Goal: Task Accomplishment & Management: Use online tool/utility

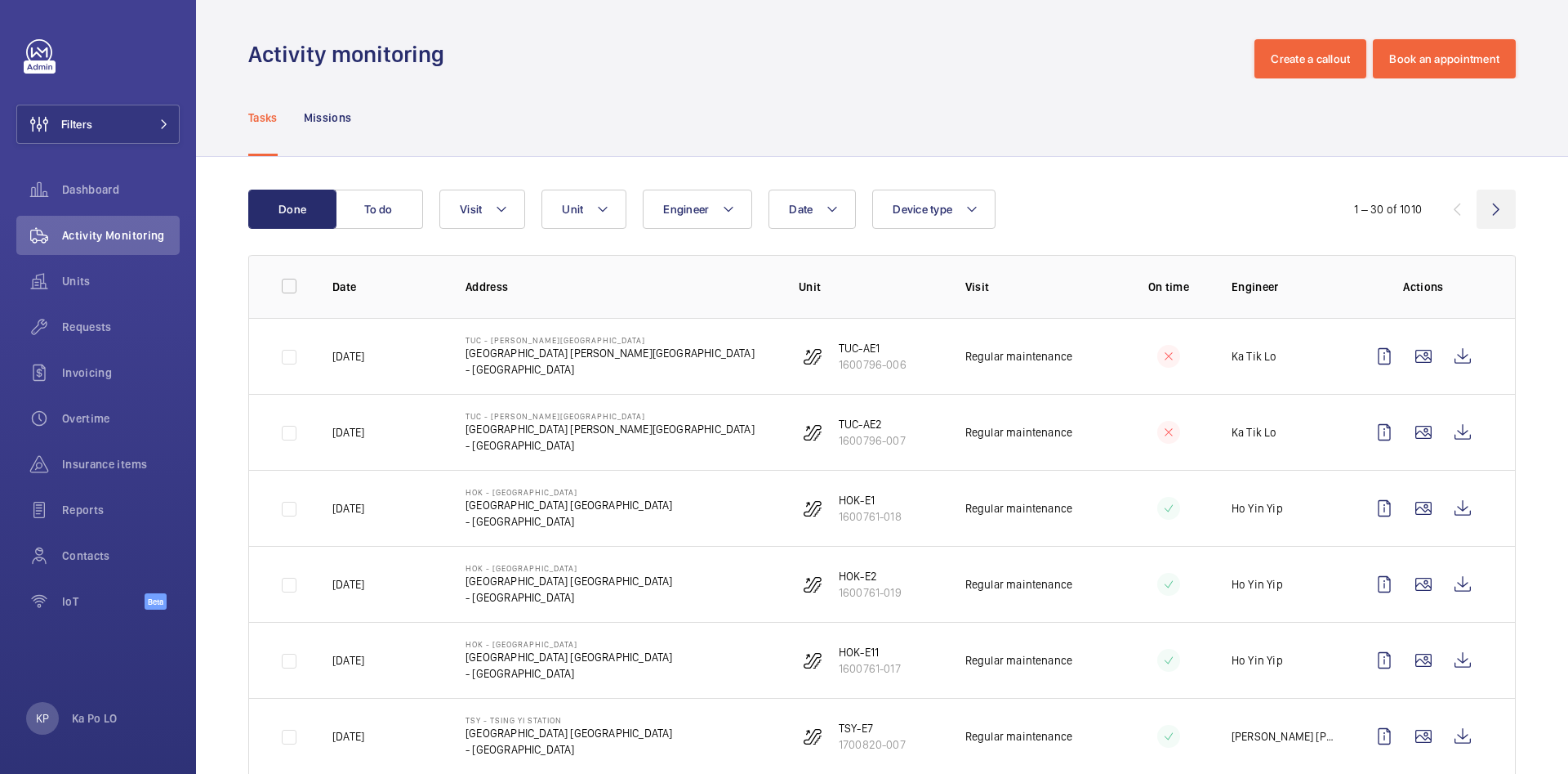
click at [1480, 212] on wm-front-icon-button at bounding box center [1496, 209] width 39 height 39
click at [592, 214] on button "Unit" at bounding box center [584, 209] width 85 height 39
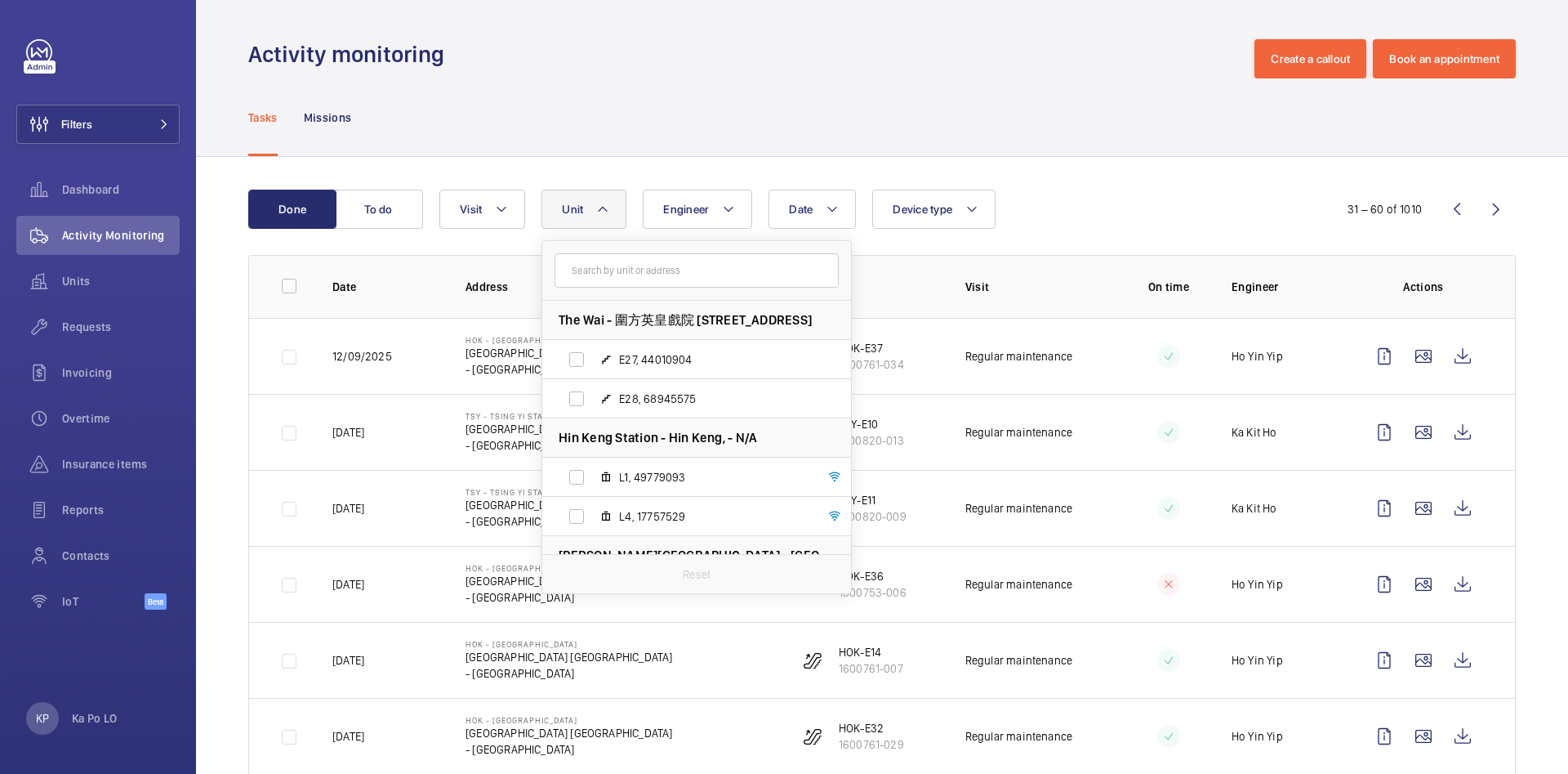
click at [609, 265] on input "text" at bounding box center [697, 270] width 284 height 34
type input "貿"
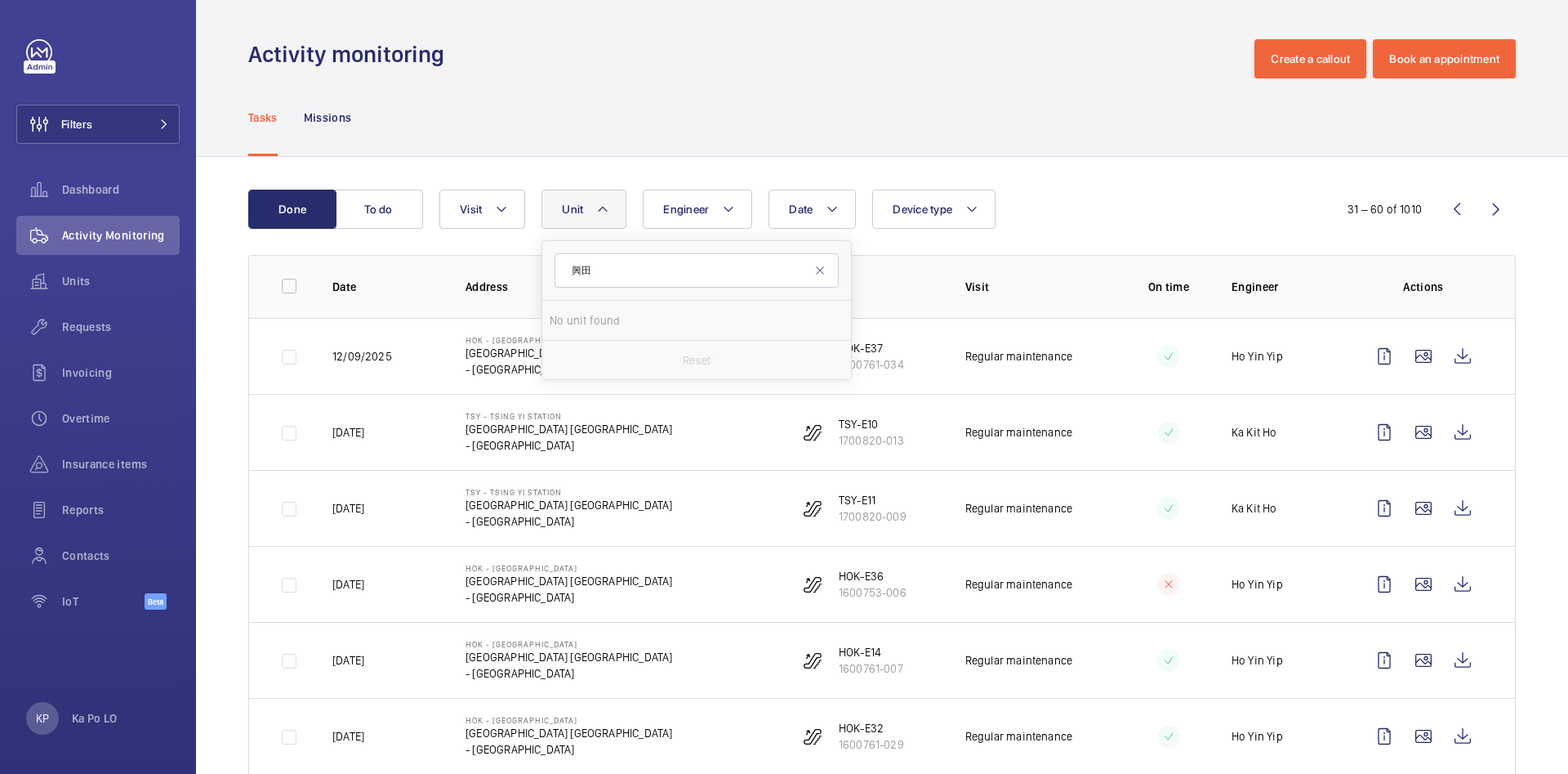
type input "興"
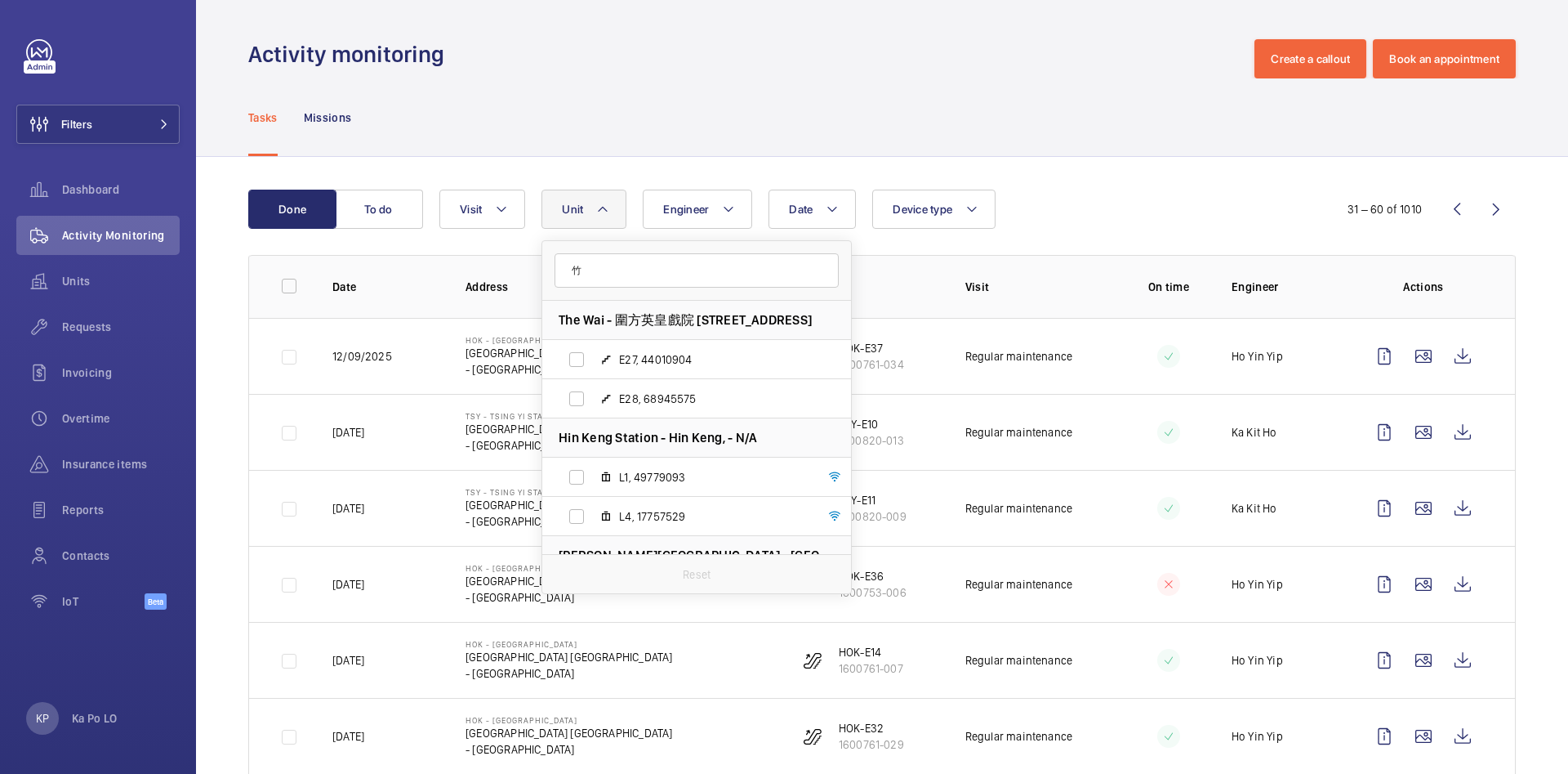
type input "貿"
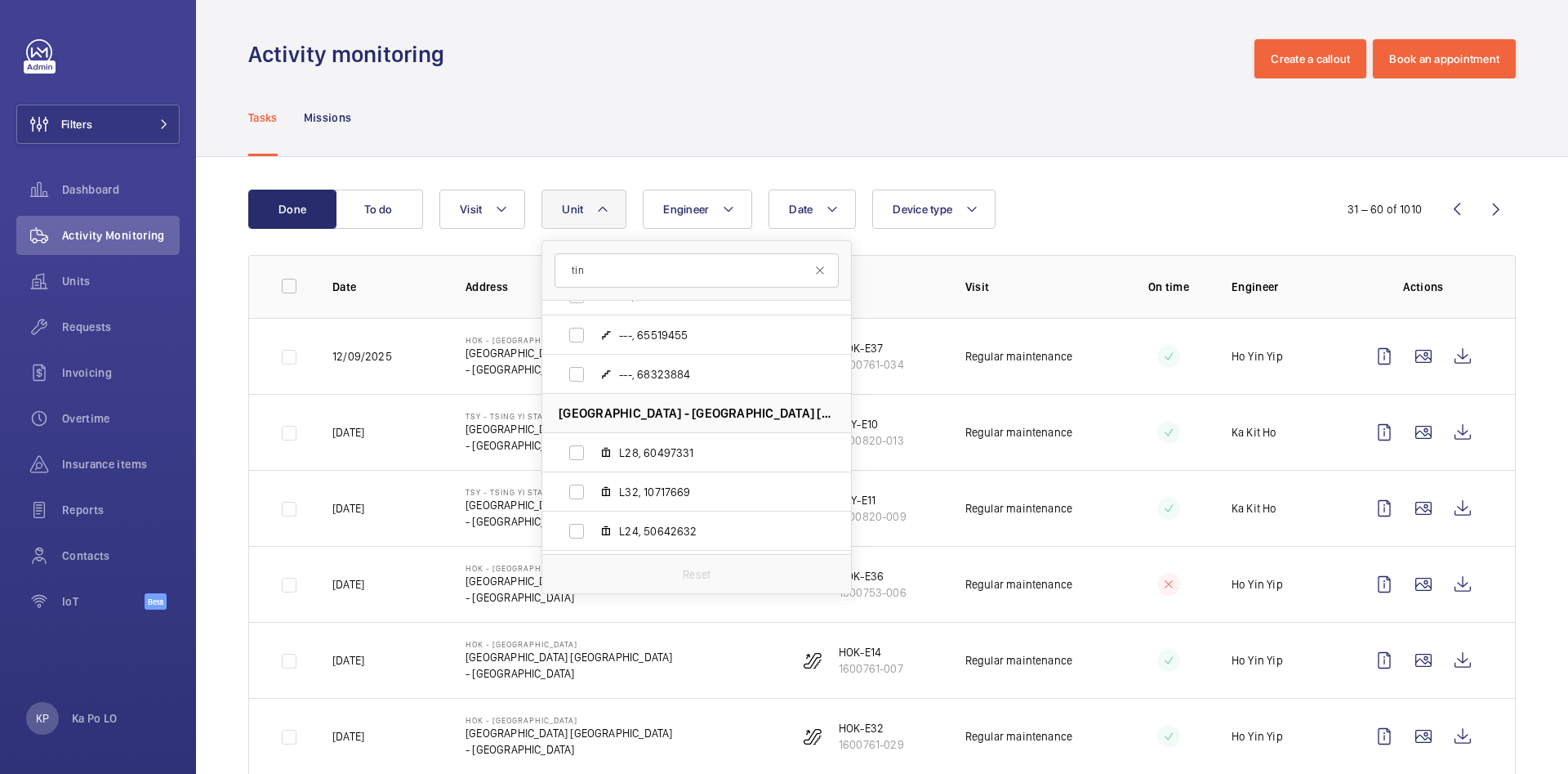
scroll to position [926, 0]
type input "tin"
click at [580, 411] on input "L28, 60497331" at bounding box center [576, 413] width 32 height 32
checkbox input "true"
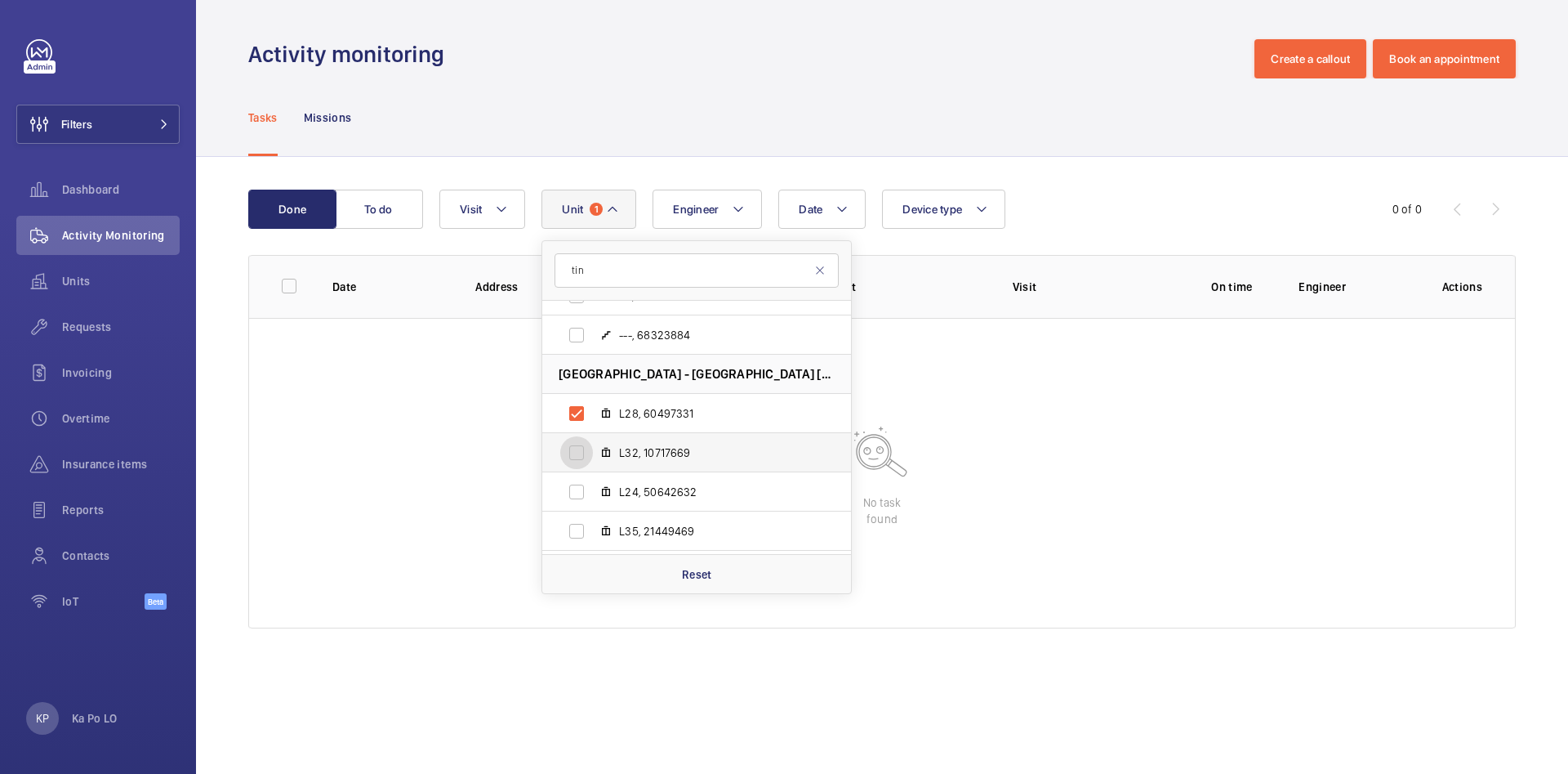
click at [577, 448] on input "L32, 10717669" at bounding box center [576, 452] width 32 height 32
checkbox input "true"
click at [573, 496] on input "L24, 50642632" at bounding box center [576, 491] width 32 height 32
checkbox input "true"
click at [569, 525] on input "L35, 21449469" at bounding box center [576, 531] width 32 height 32
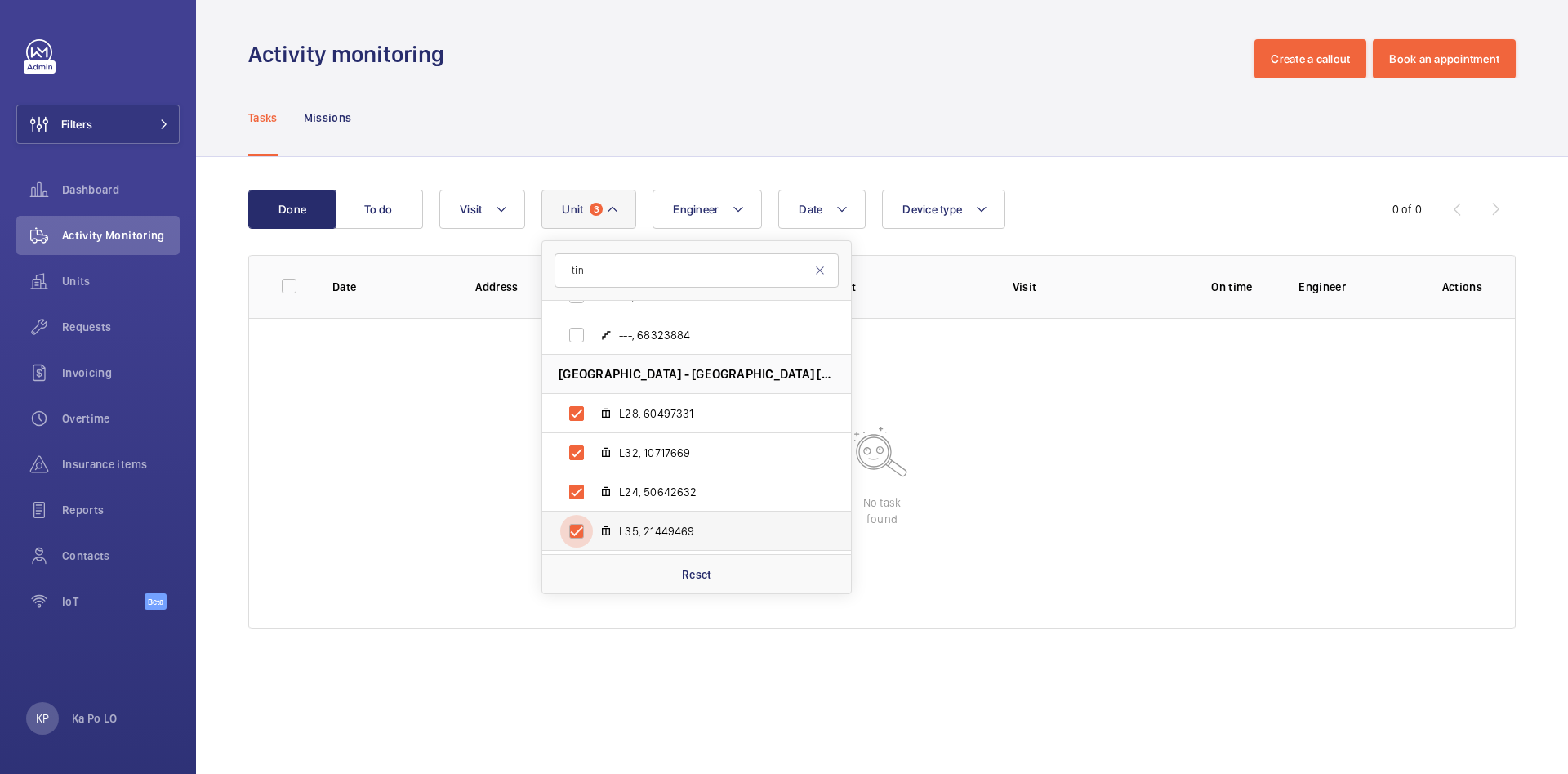
checkbox input "true"
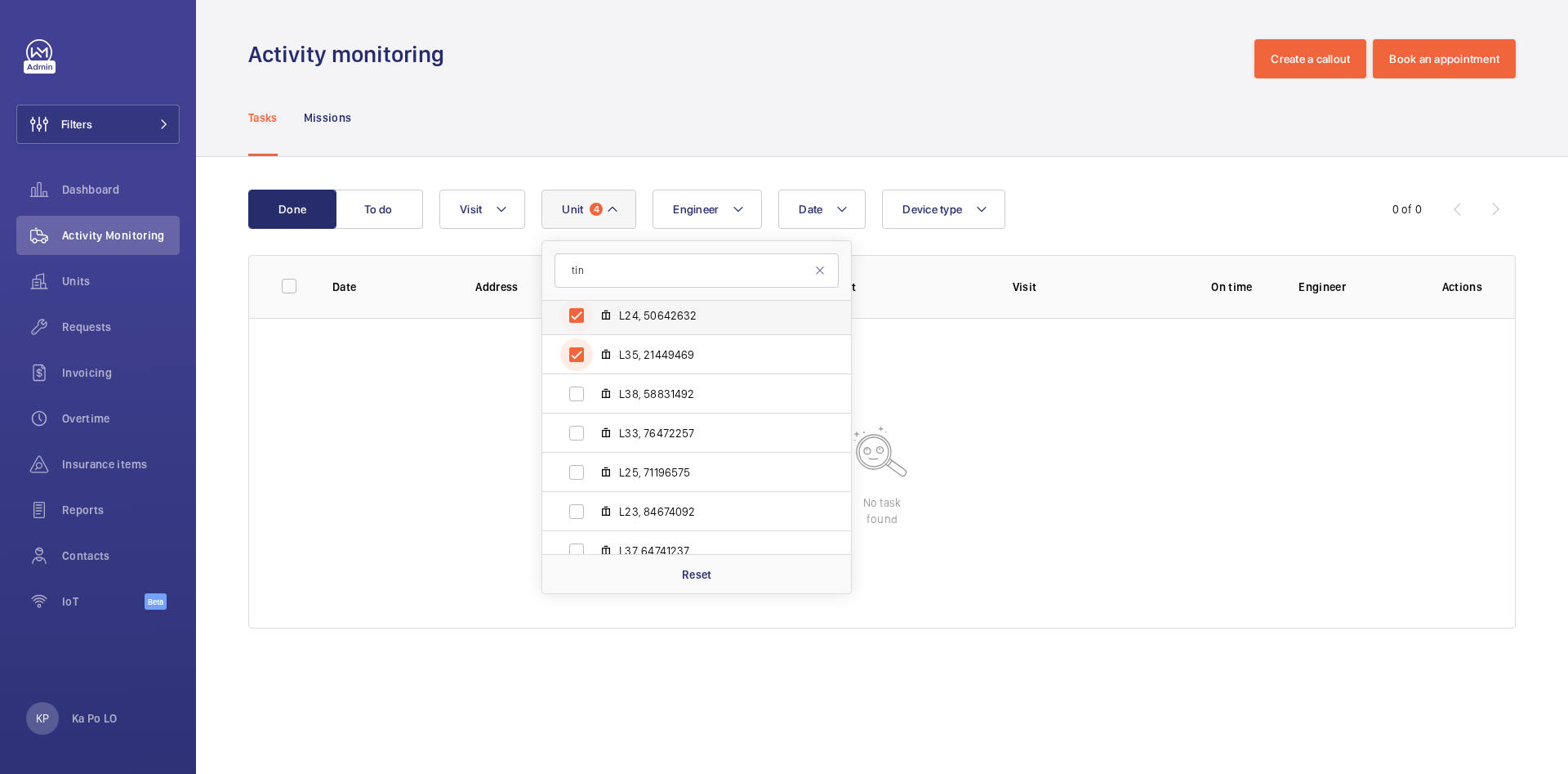
scroll to position [1049, 0]
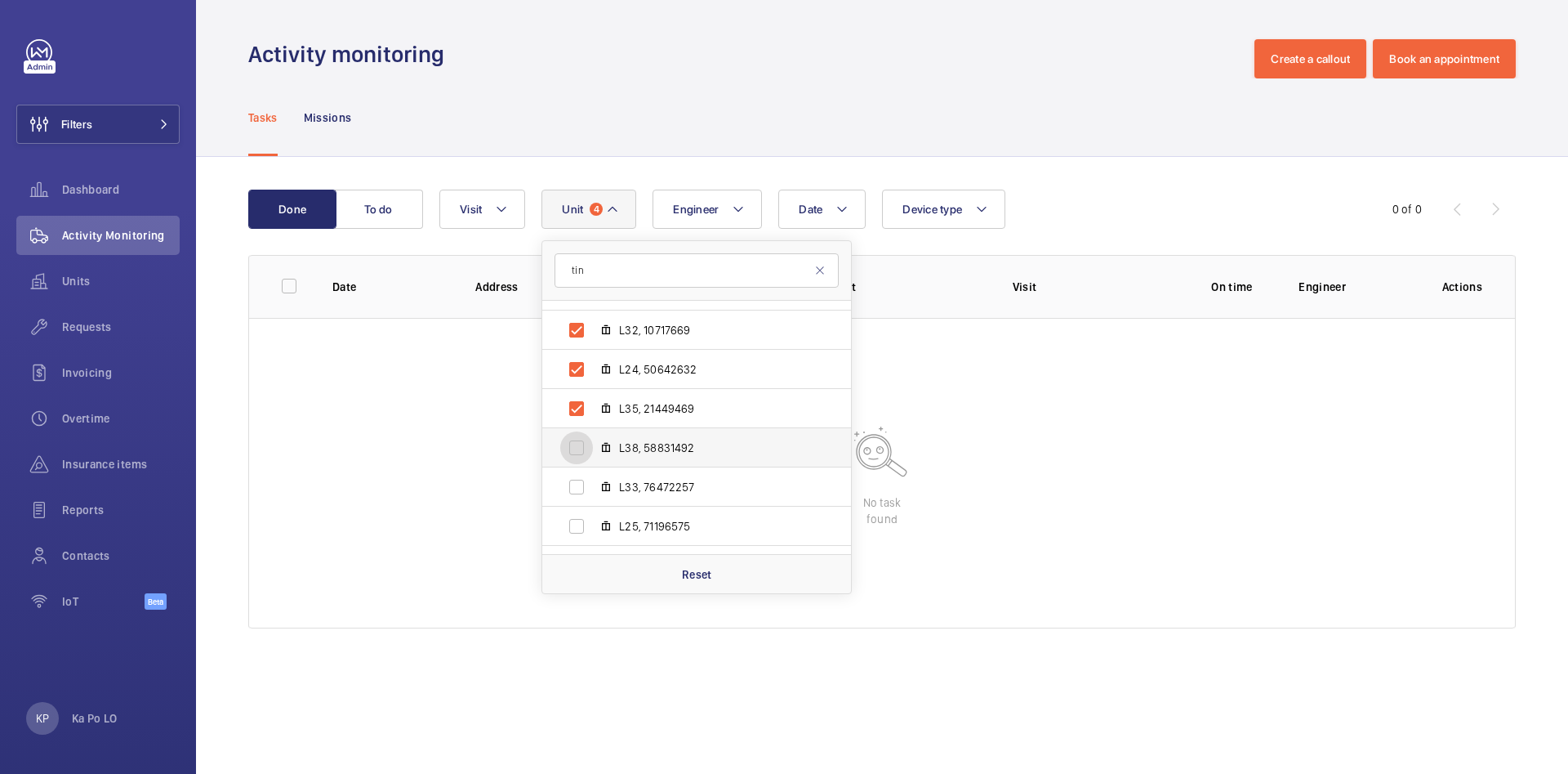
click at [578, 448] on input "L38, 58831492" at bounding box center [576, 448] width 32 height 32
checkbox input "true"
click at [581, 483] on input "L33, 76472257" at bounding box center [576, 487] width 32 height 32
checkbox input "true"
click at [577, 520] on input "L25, 71196575" at bounding box center [576, 526] width 32 height 32
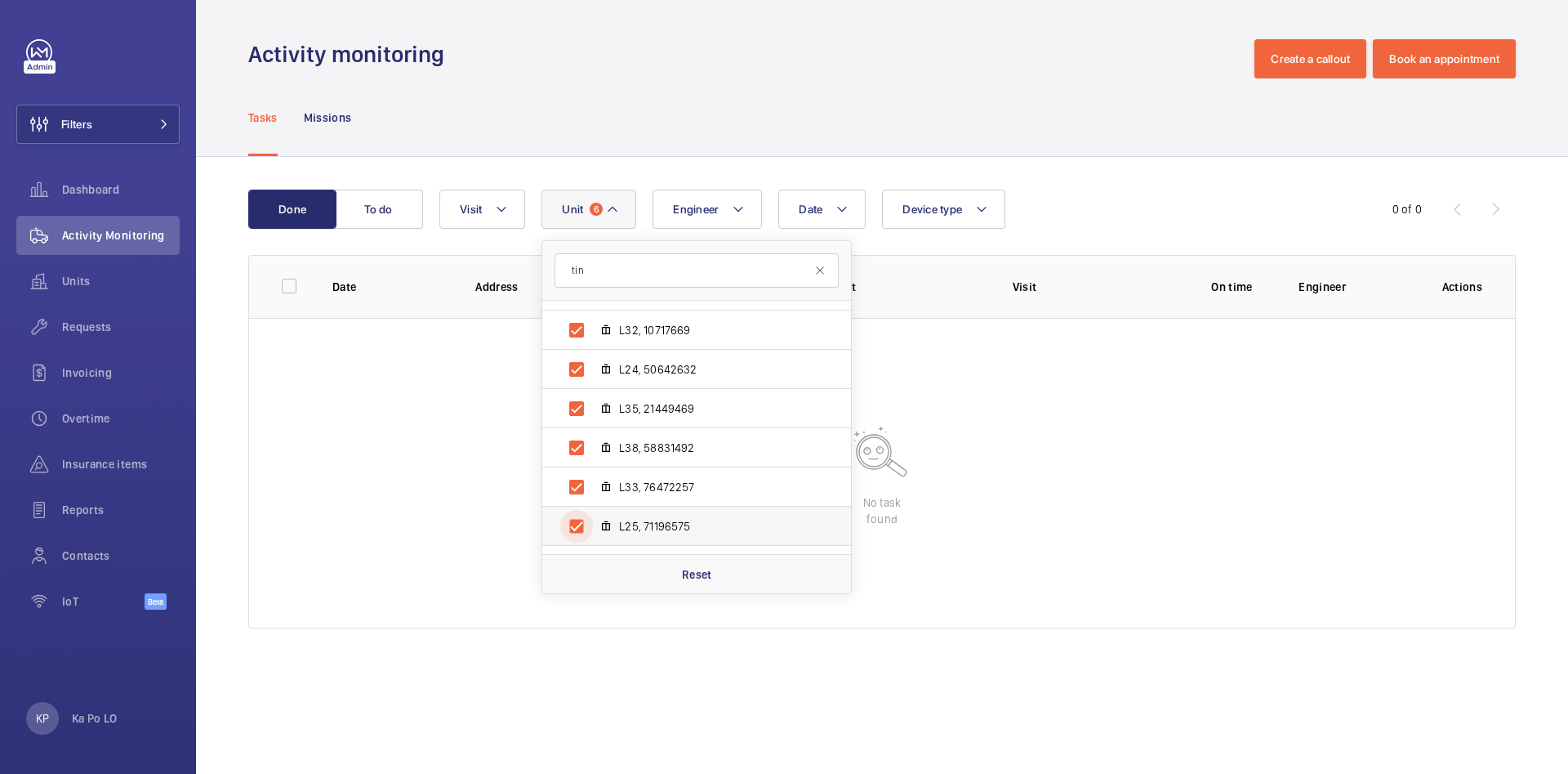
checkbox input "true"
click at [582, 447] on input "L23, 84674092" at bounding box center [576, 443] width 32 height 32
checkbox input "true"
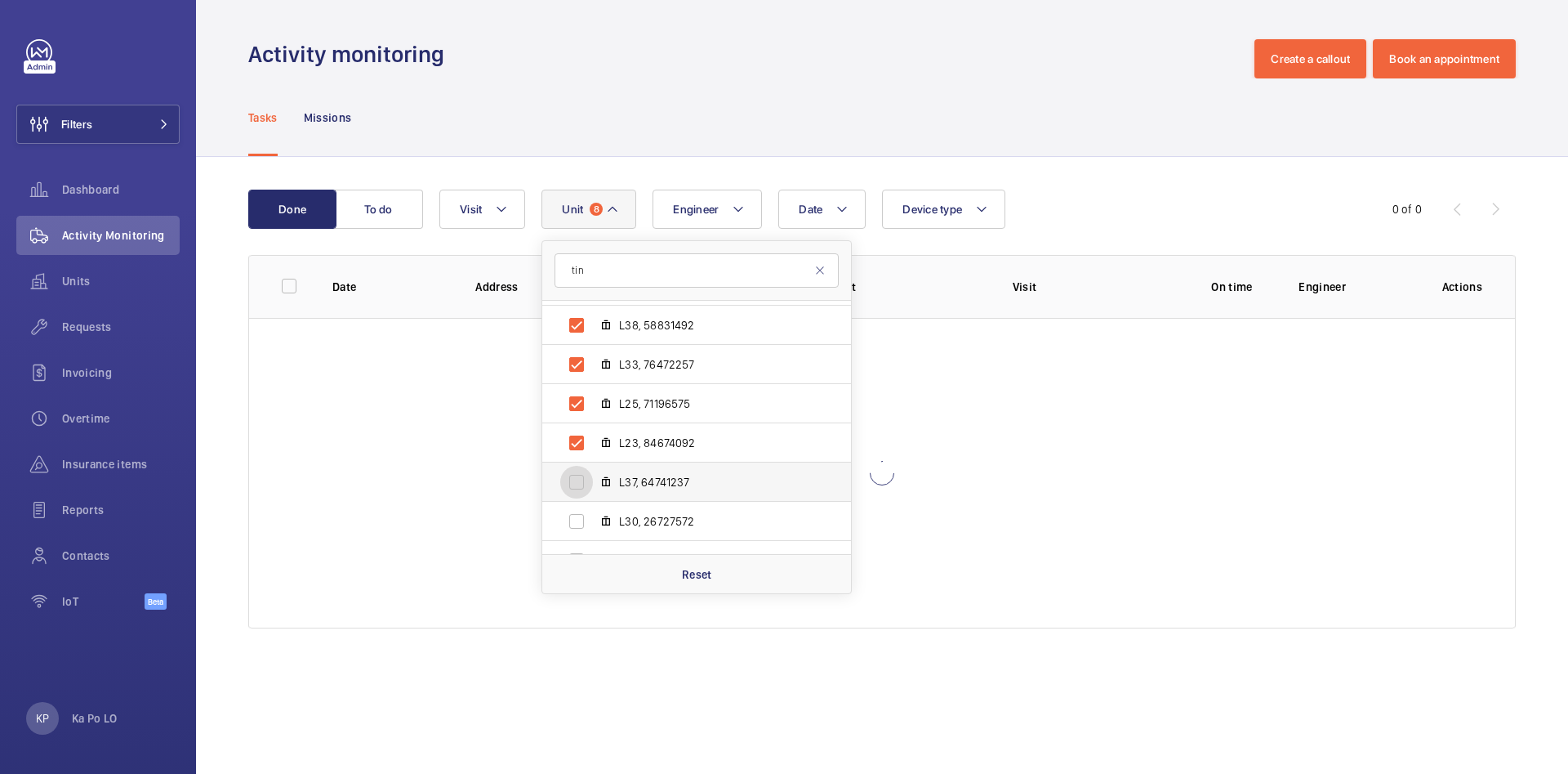
click at [581, 483] on input "L37, 64741237" at bounding box center [576, 482] width 32 height 32
checkbox input "true"
click at [578, 519] on input "L30, 26727572" at bounding box center [576, 521] width 32 height 32
checkbox input "true"
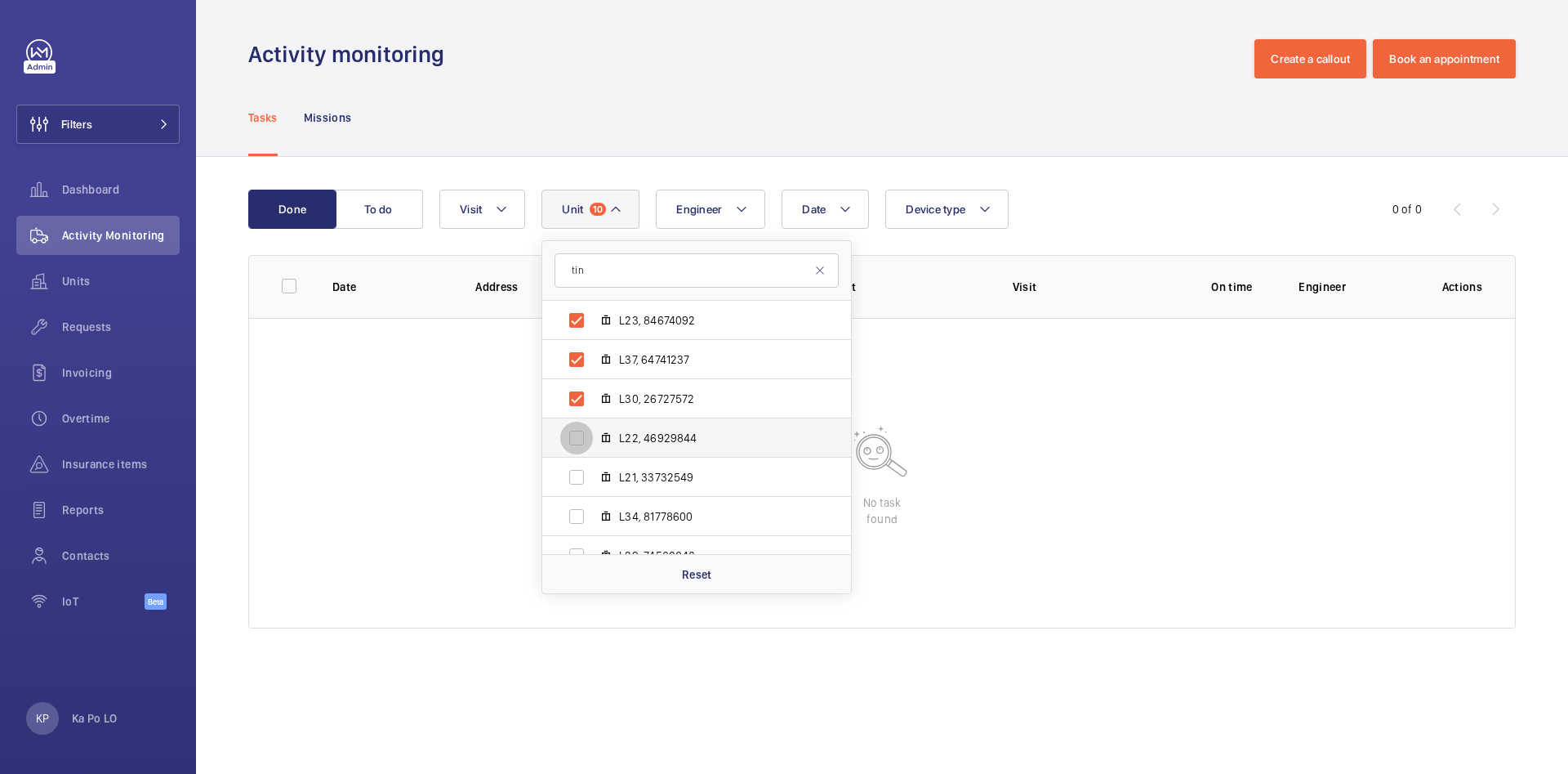
click at [578, 438] on input "L22, 46929844" at bounding box center [576, 438] width 32 height 32
checkbox input "true"
drag, startPoint x: 578, startPoint y: 472, endPoint x: 576, endPoint y: 491, distance: 19.1
click at [577, 474] on input "L21, 33732549" at bounding box center [576, 477] width 32 height 32
checkbox input "true"
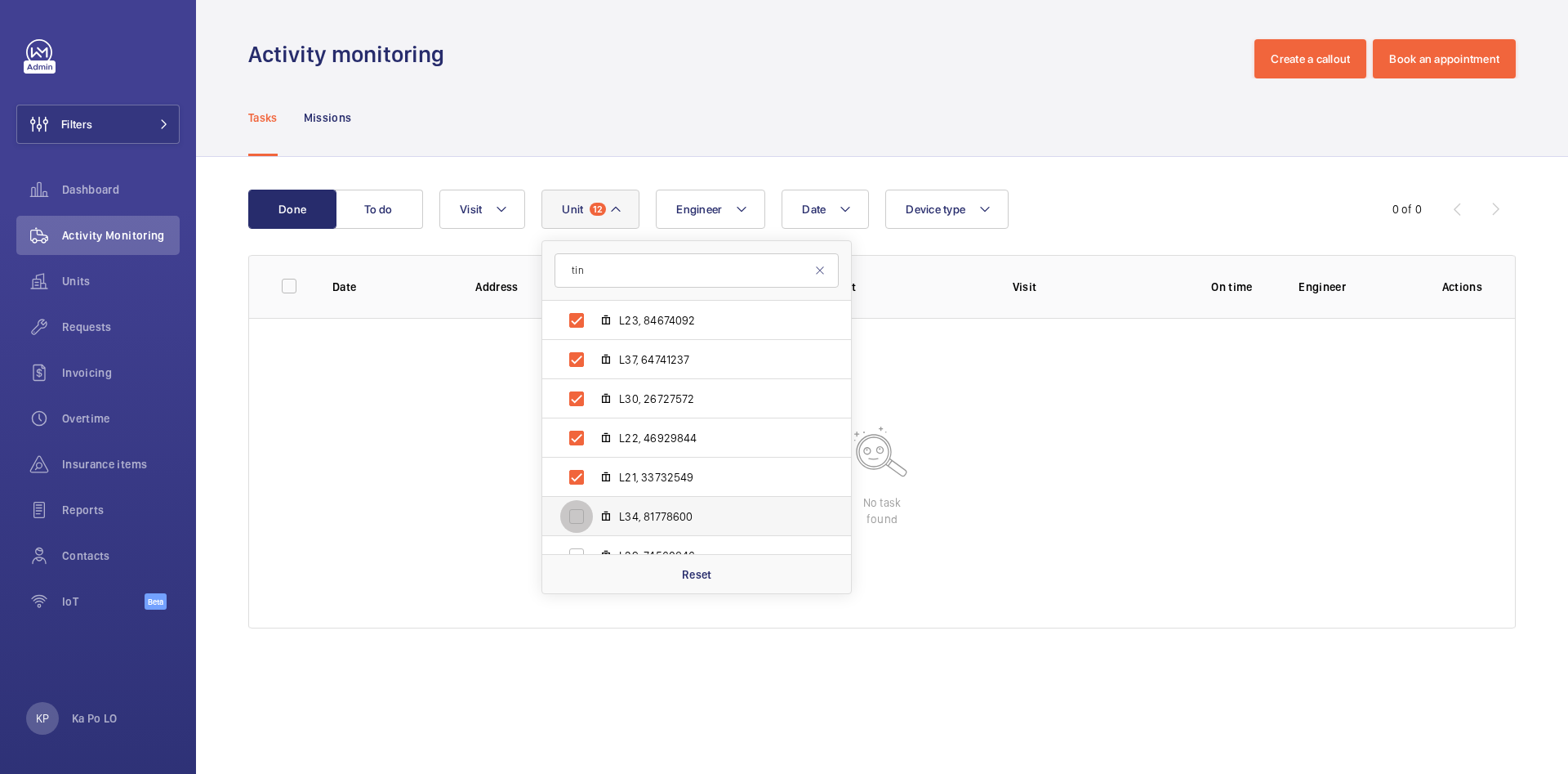
click at [575, 513] on input "L34, 81778600" at bounding box center [576, 517] width 32 height 32
checkbox input "true"
click at [580, 429] on input "L29, 74560846" at bounding box center [576, 433] width 32 height 32
checkbox input "true"
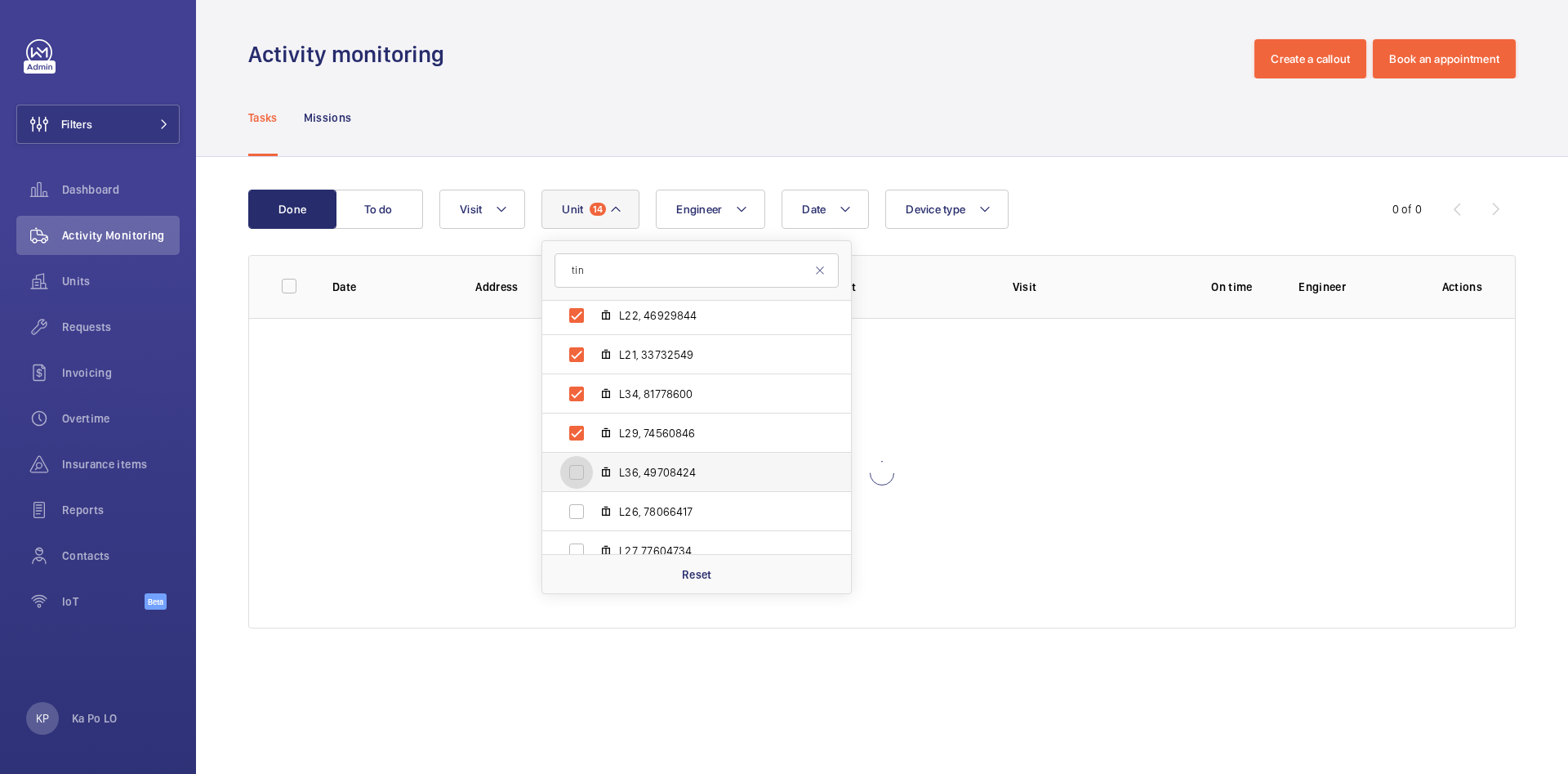
click at [576, 473] on input "L36, 49708424" at bounding box center [576, 472] width 32 height 32
checkbox input "true"
click at [576, 499] on input "L26, 78066417" at bounding box center [576, 511] width 32 height 32
checkbox input "true"
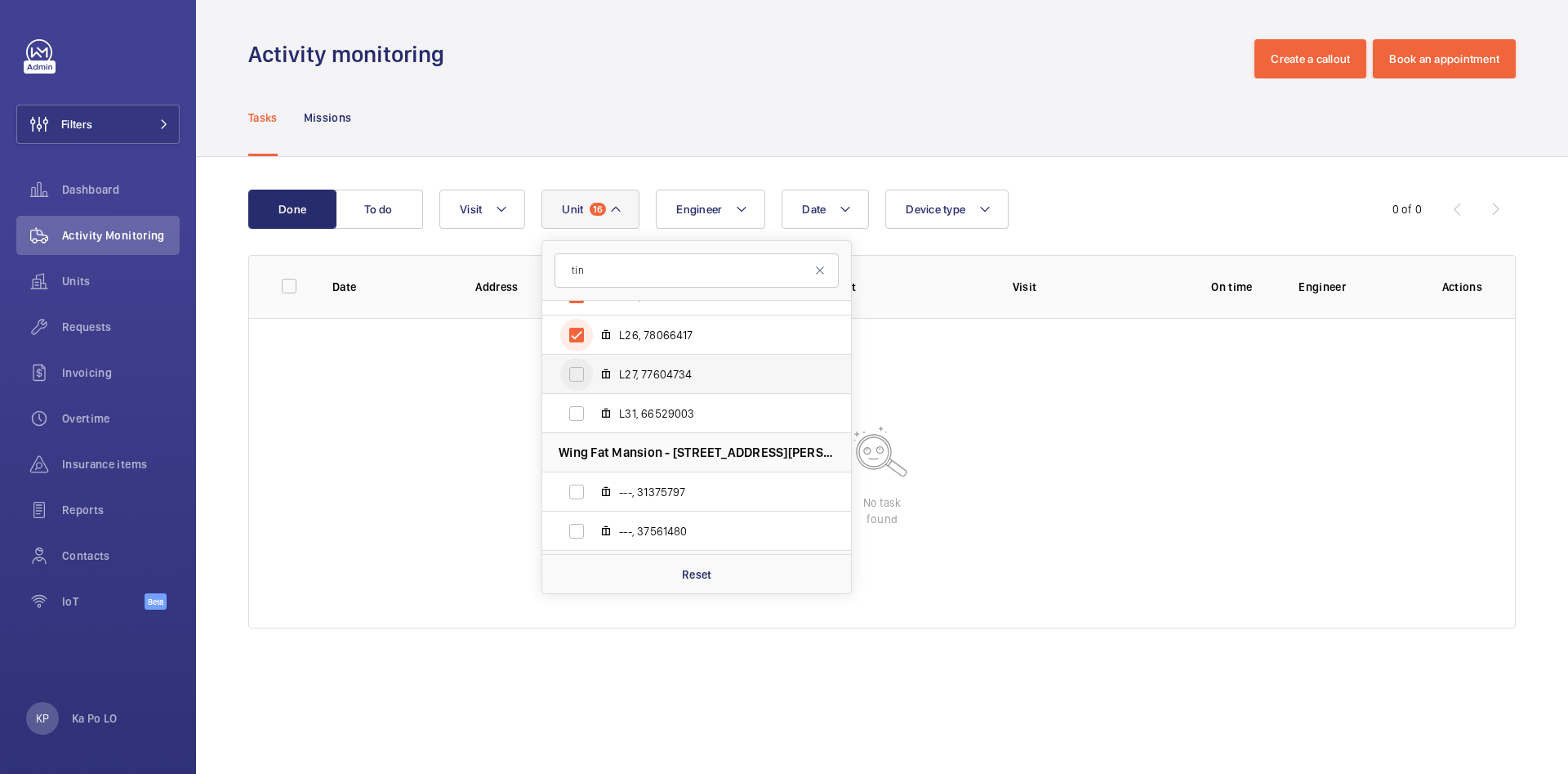
scroll to position [1539, 0]
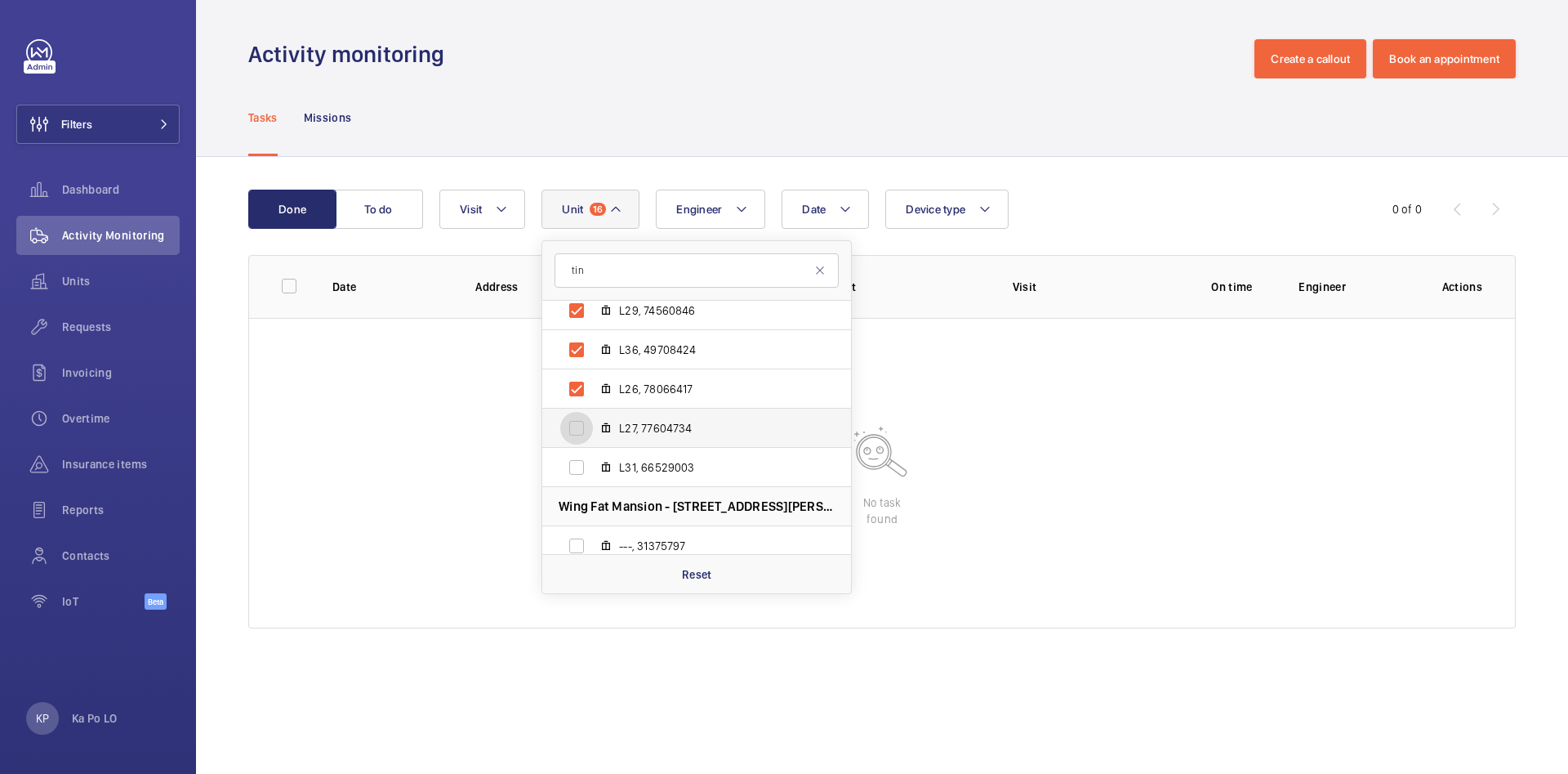
drag, startPoint x: 582, startPoint y: 422, endPoint x: 580, endPoint y: 431, distance: 9.2
click at [581, 422] on input "L27, 77604734" at bounding box center [576, 428] width 32 height 32
checkbox input "true"
click at [581, 464] on input "L31, 66529003" at bounding box center [576, 467] width 32 height 32
checkbox input "true"
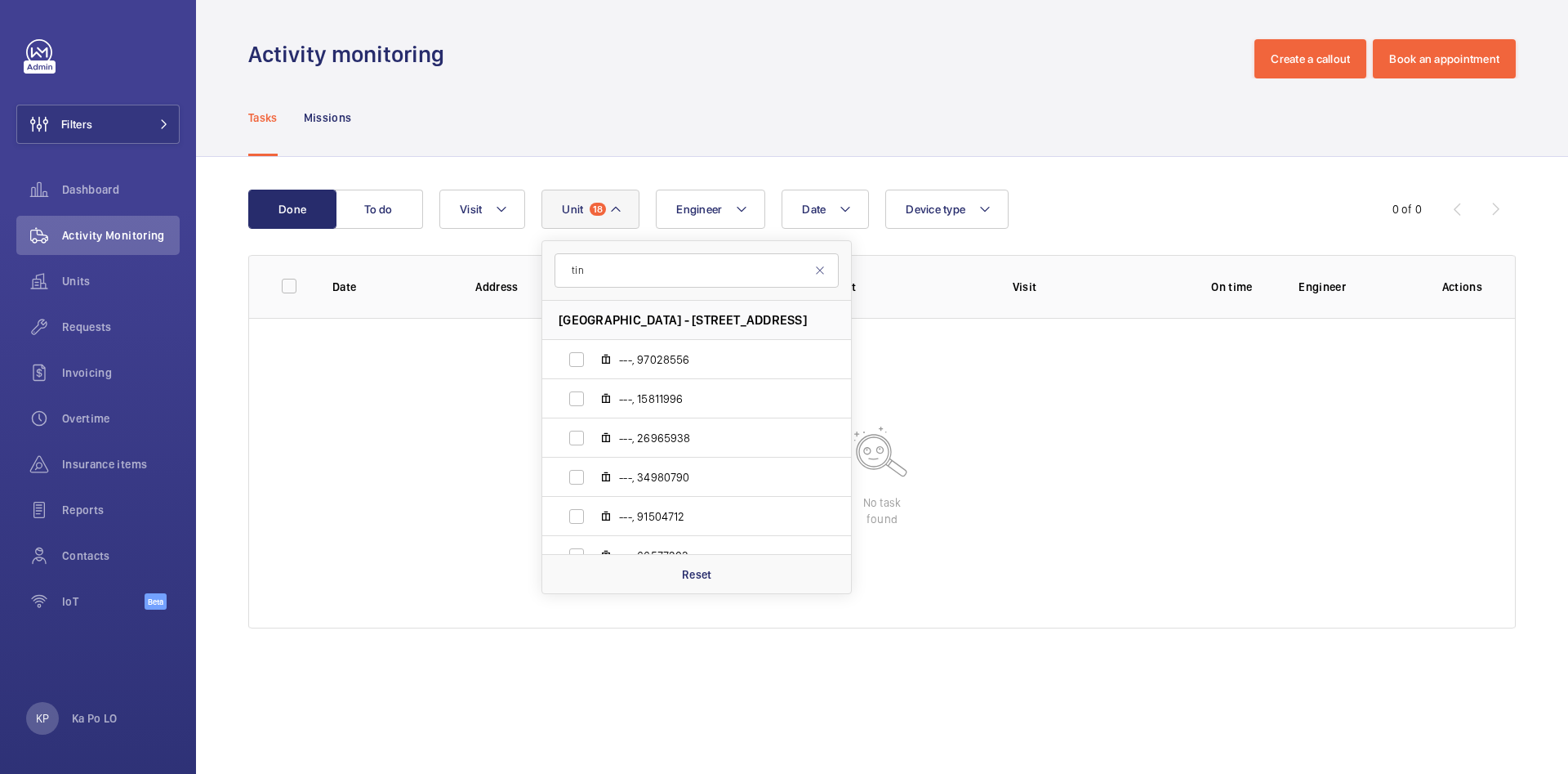
click at [1027, 374] on wm-front-table-empty-state "No task found" at bounding box center [882, 473] width 1266 height 310
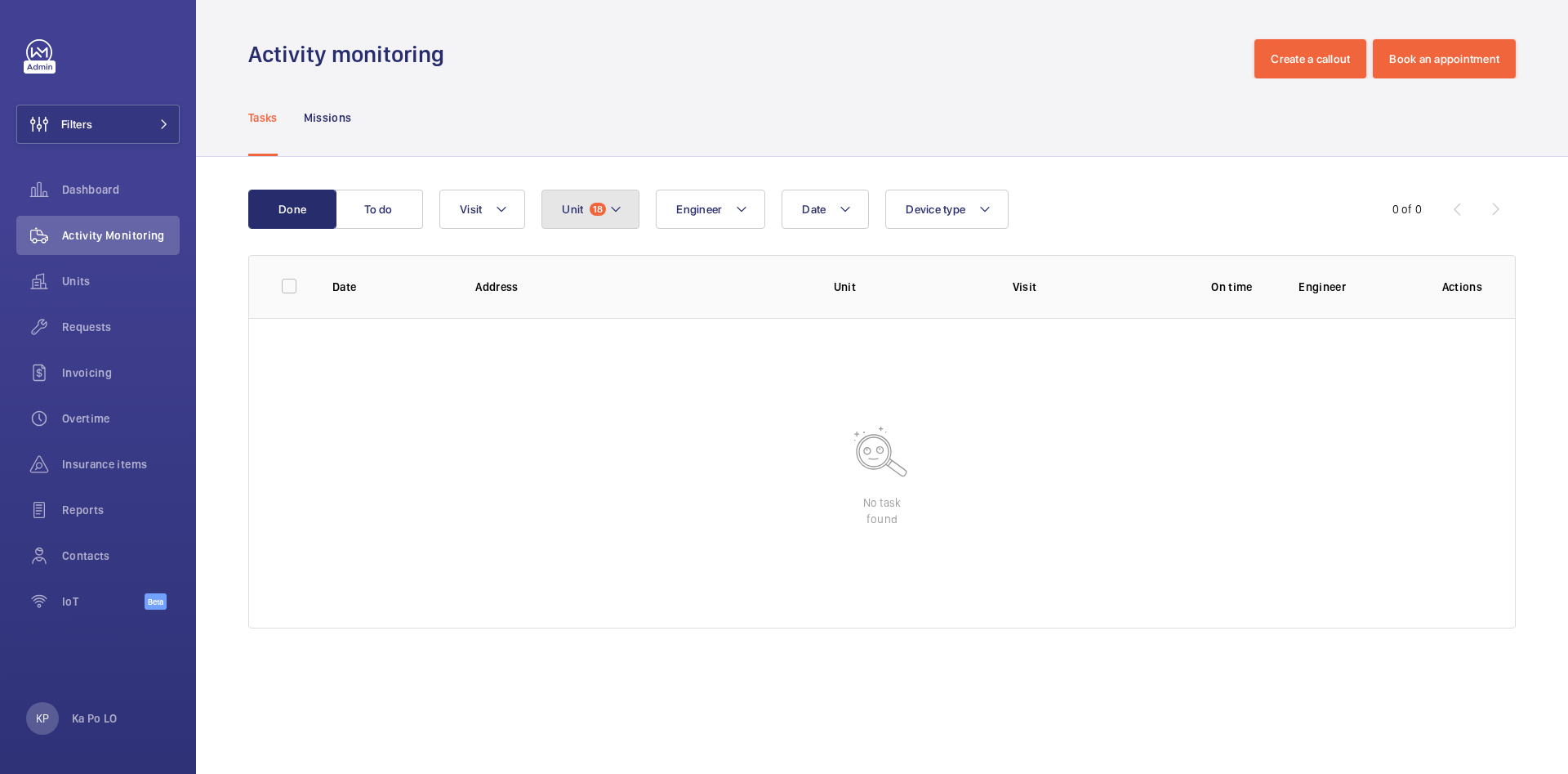
click at [607, 201] on button "Unit 18" at bounding box center [590, 209] width 98 height 39
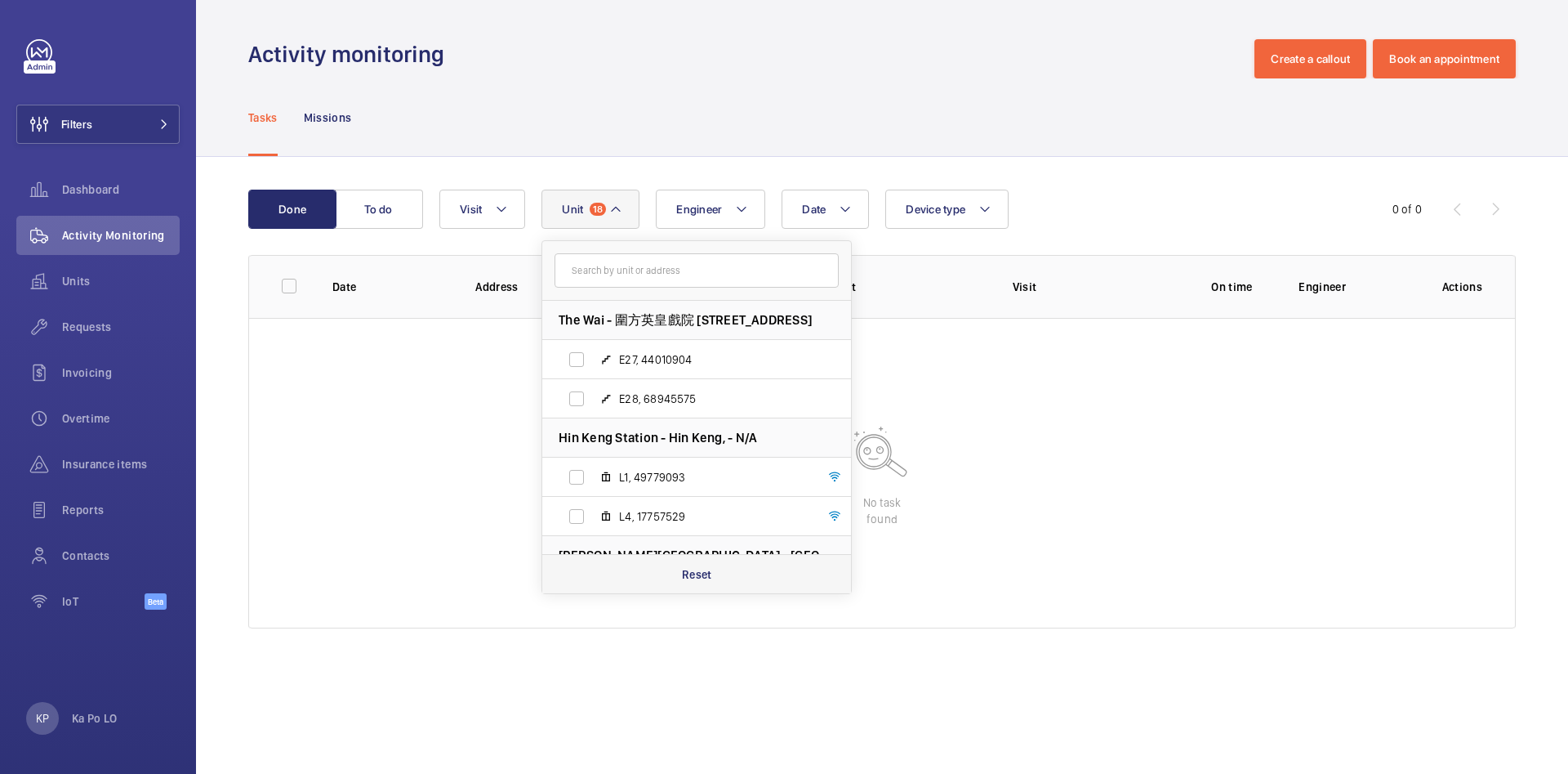
click at [706, 575] on p "Reset" at bounding box center [697, 574] width 30 height 16
click at [412, 316] on th "Date" at bounding box center [377, 286] width 143 height 63
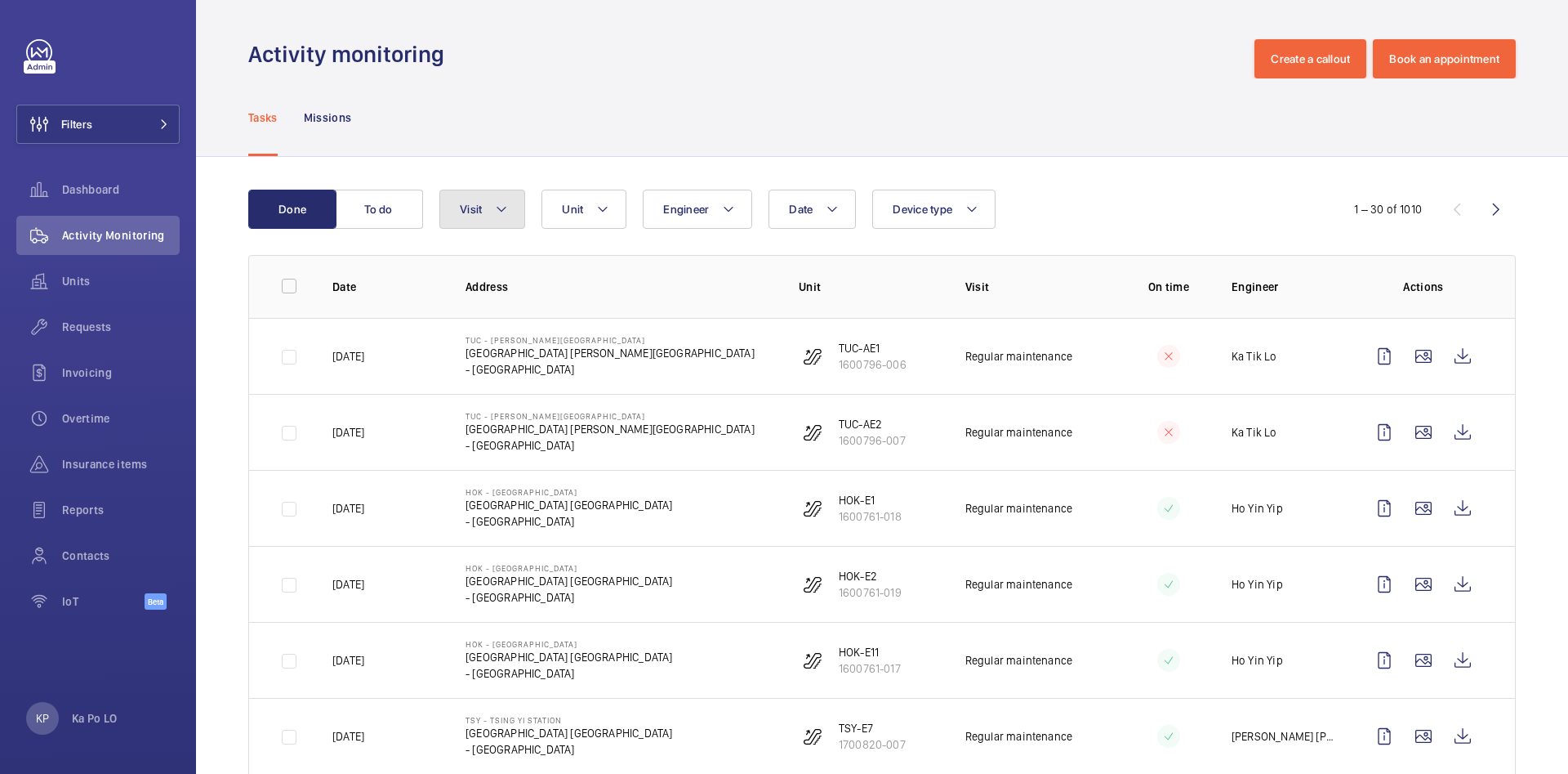
click at [496, 213] on mat-icon at bounding box center [501, 209] width 13 height 20
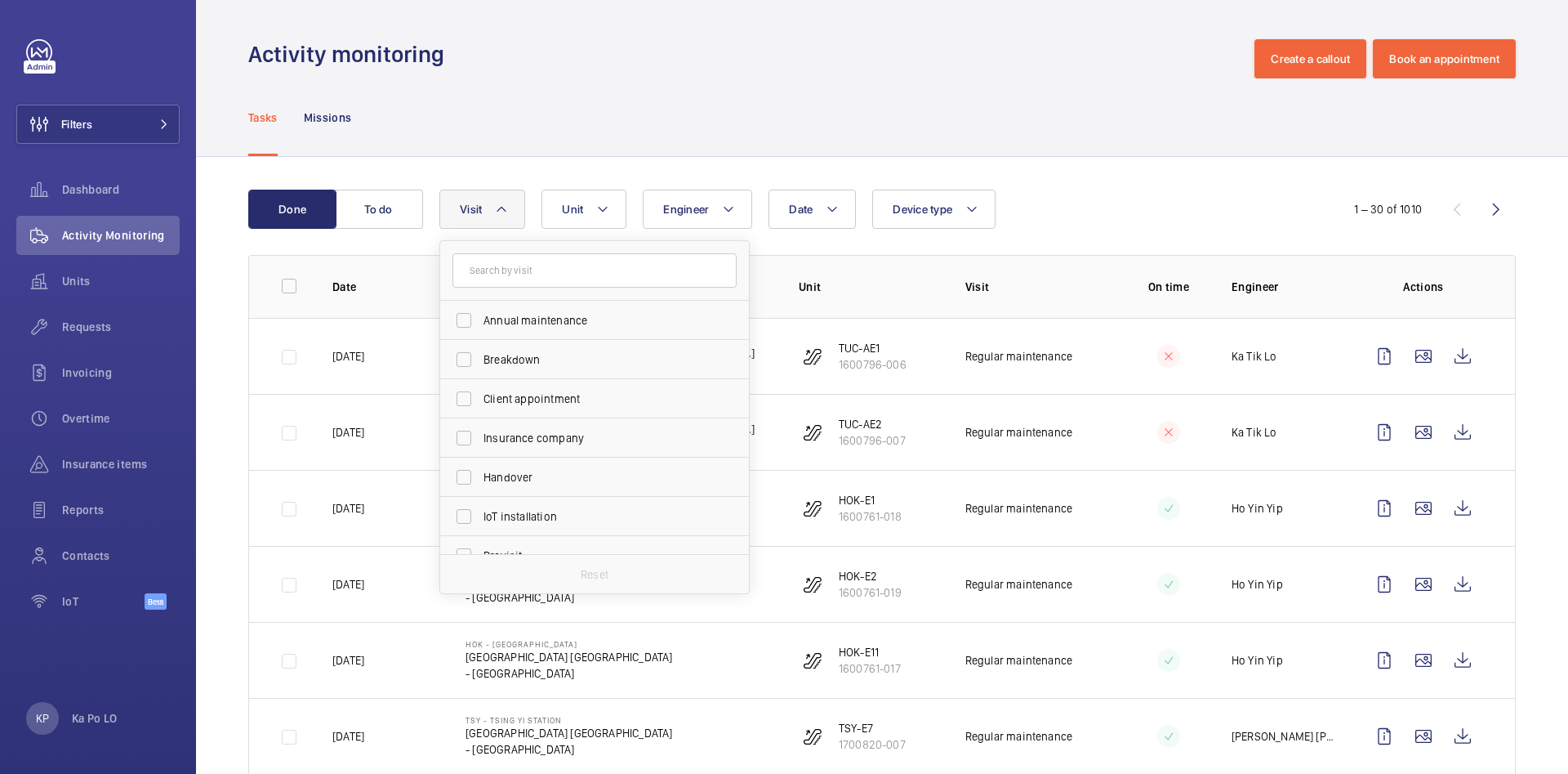
click at [498, 208] on mat-icon at bounding box center [501, 209] width 13 height 20
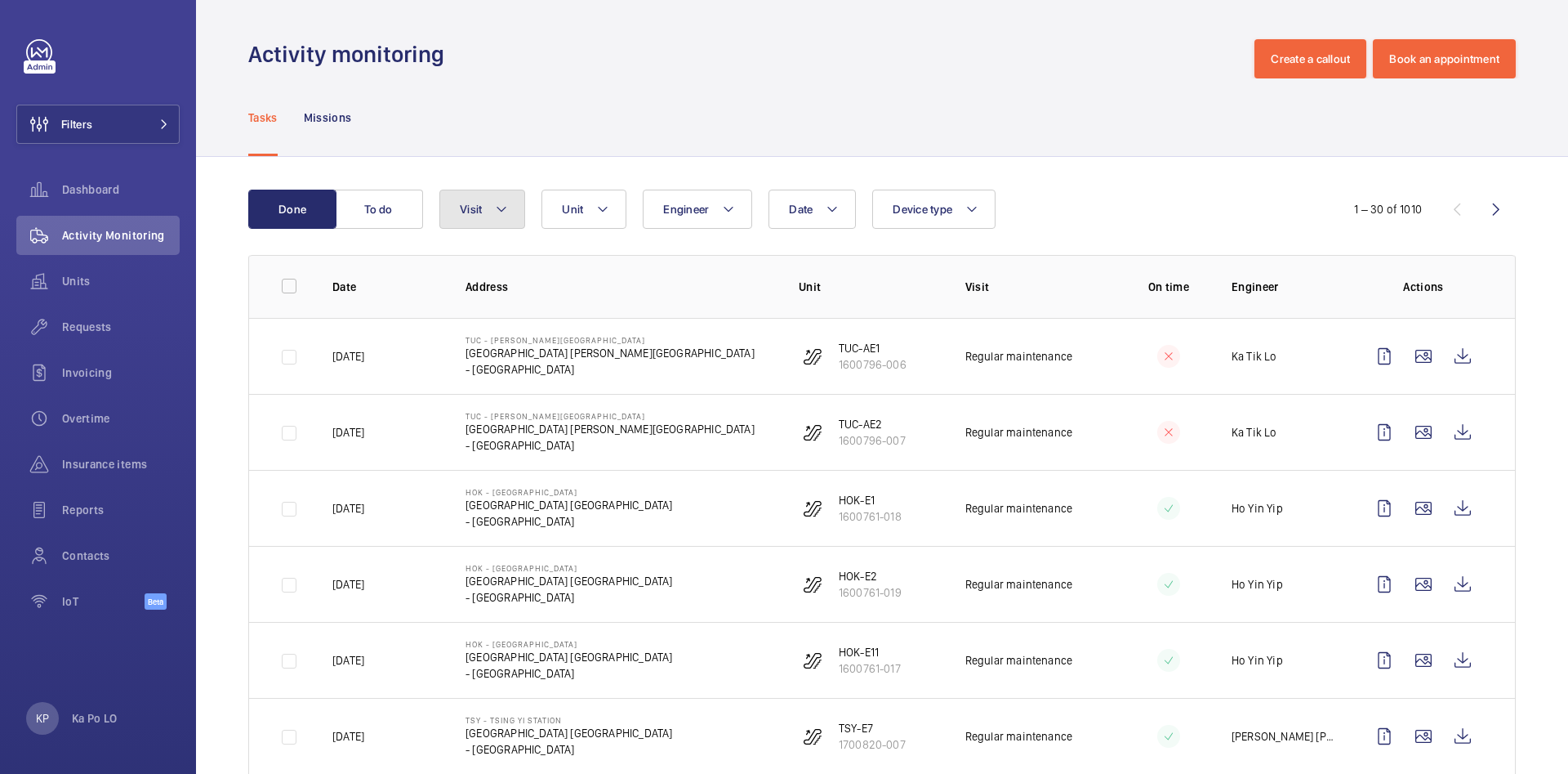
click at [495, 204] on mat-icon at bounding box center [501, 209] width 13 height 20
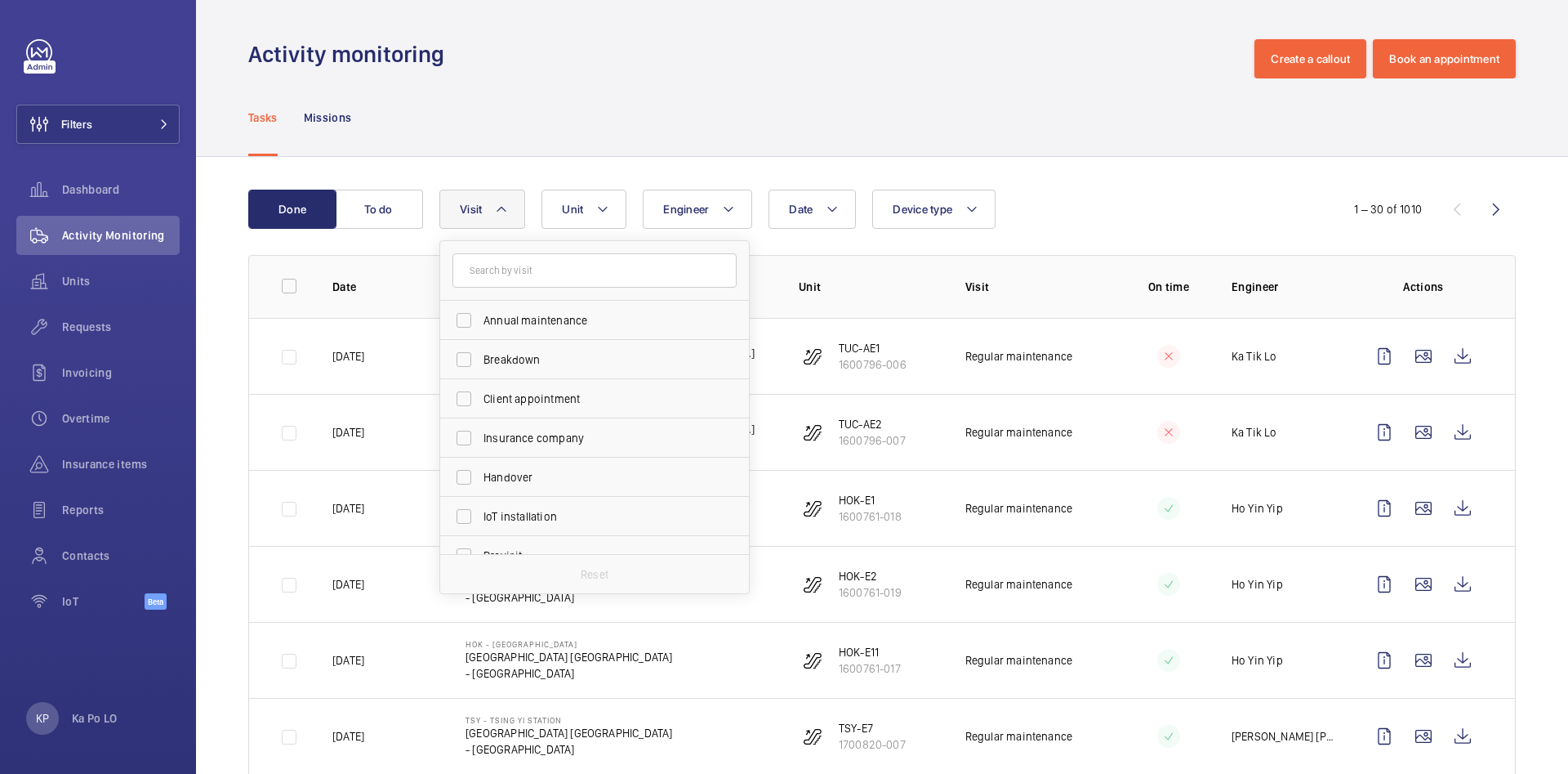
click at [500, 211] on mat-icon at bounding box center [501, 209] width 13 height 20
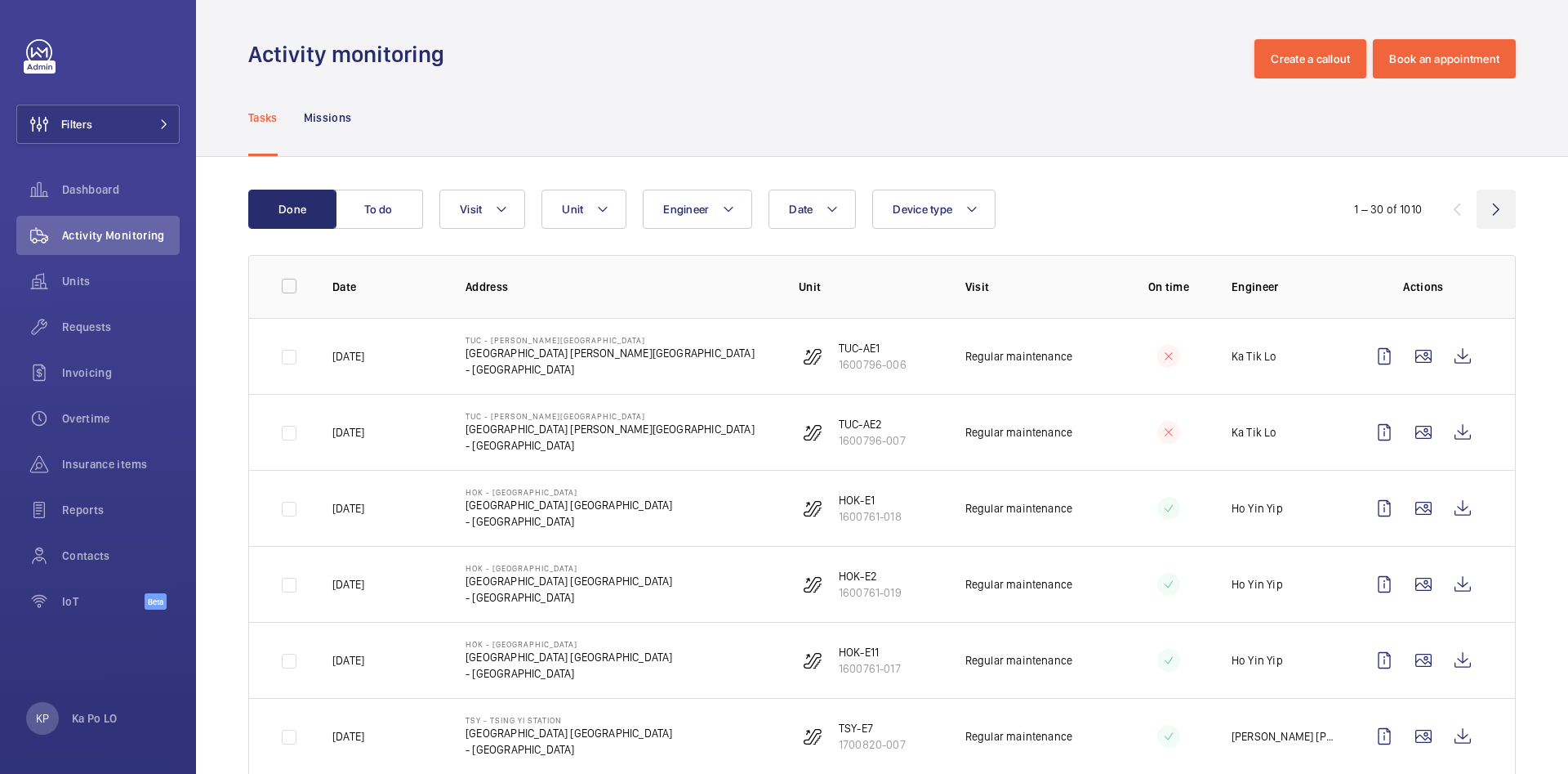
click at [1477, 206] on wm-front-icon-button at bounding box center [1496, 209] width 39 height 39
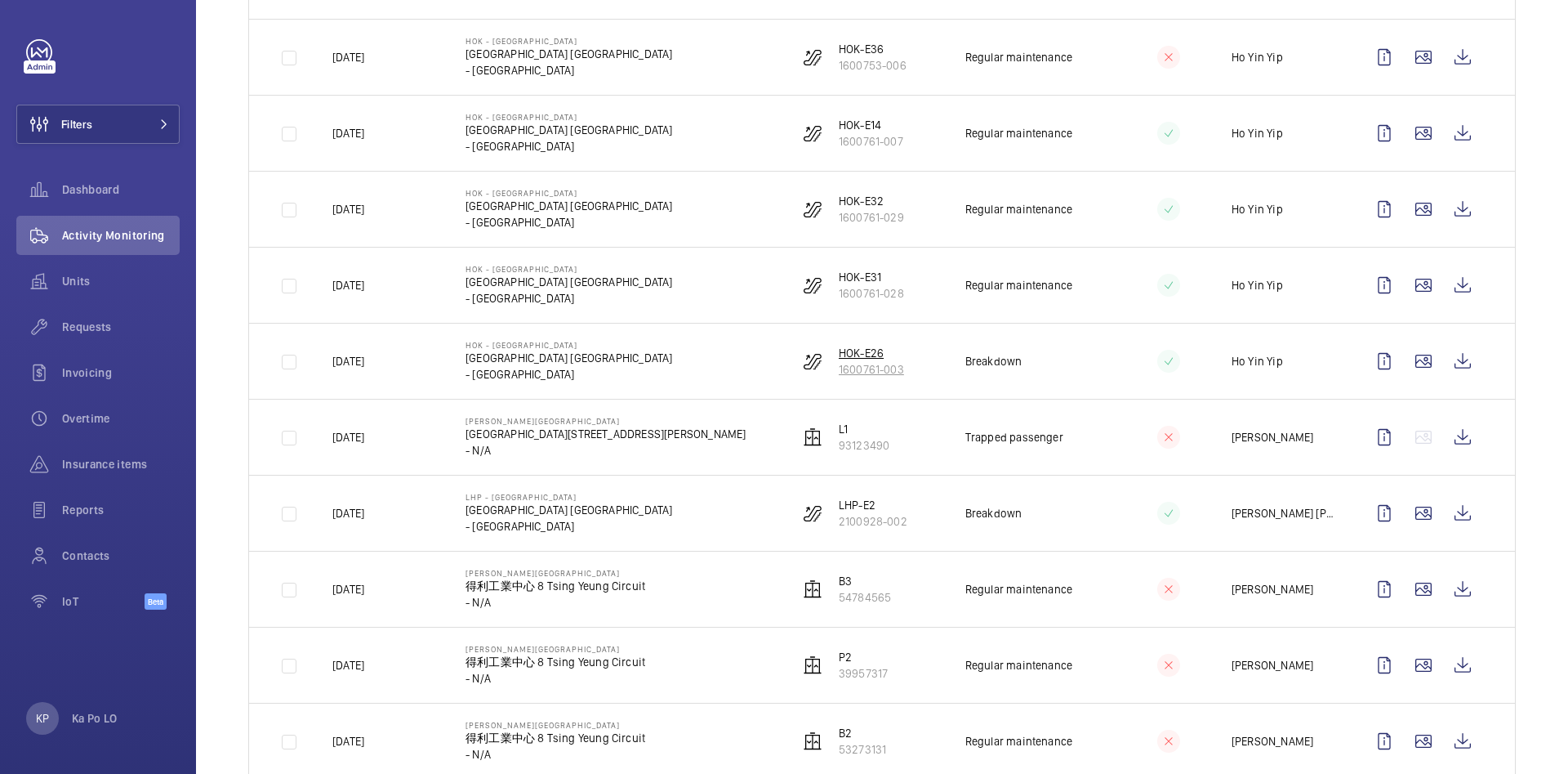
scroll to position [491, 0]
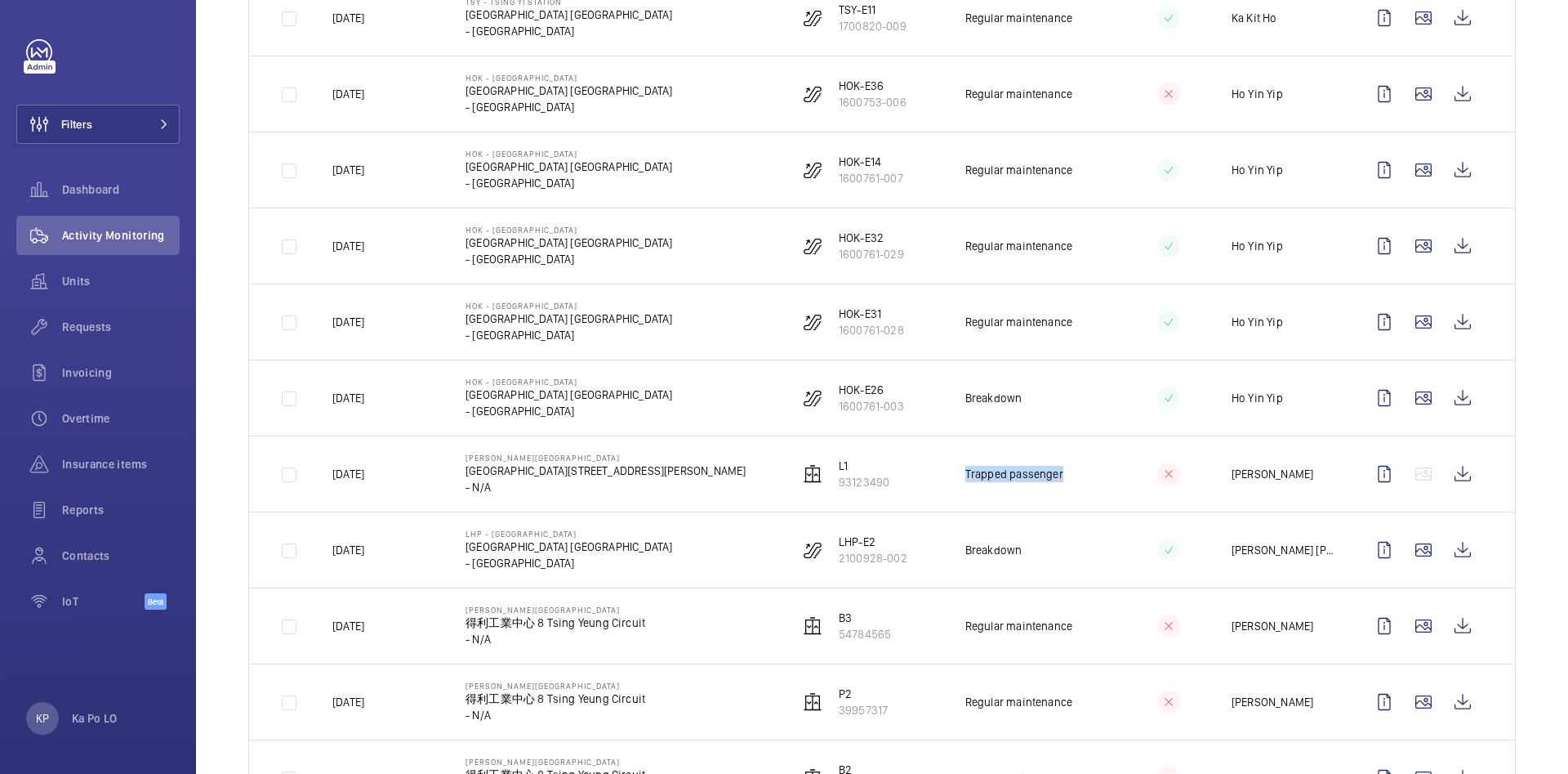
drag, startPoint x: 949, startPoint y: 475, endPoint x: 1056, endPoint y: 469, distance: 107.2
click at [1056, 469] on td "Trapped passenger" at bounding box center [1023, 474] width 167 height 76
copy p "Trapped passenger"
click at [1045, 625] on p "Regular maintenance" at bounding box center [1018, 626] width 107 height 16
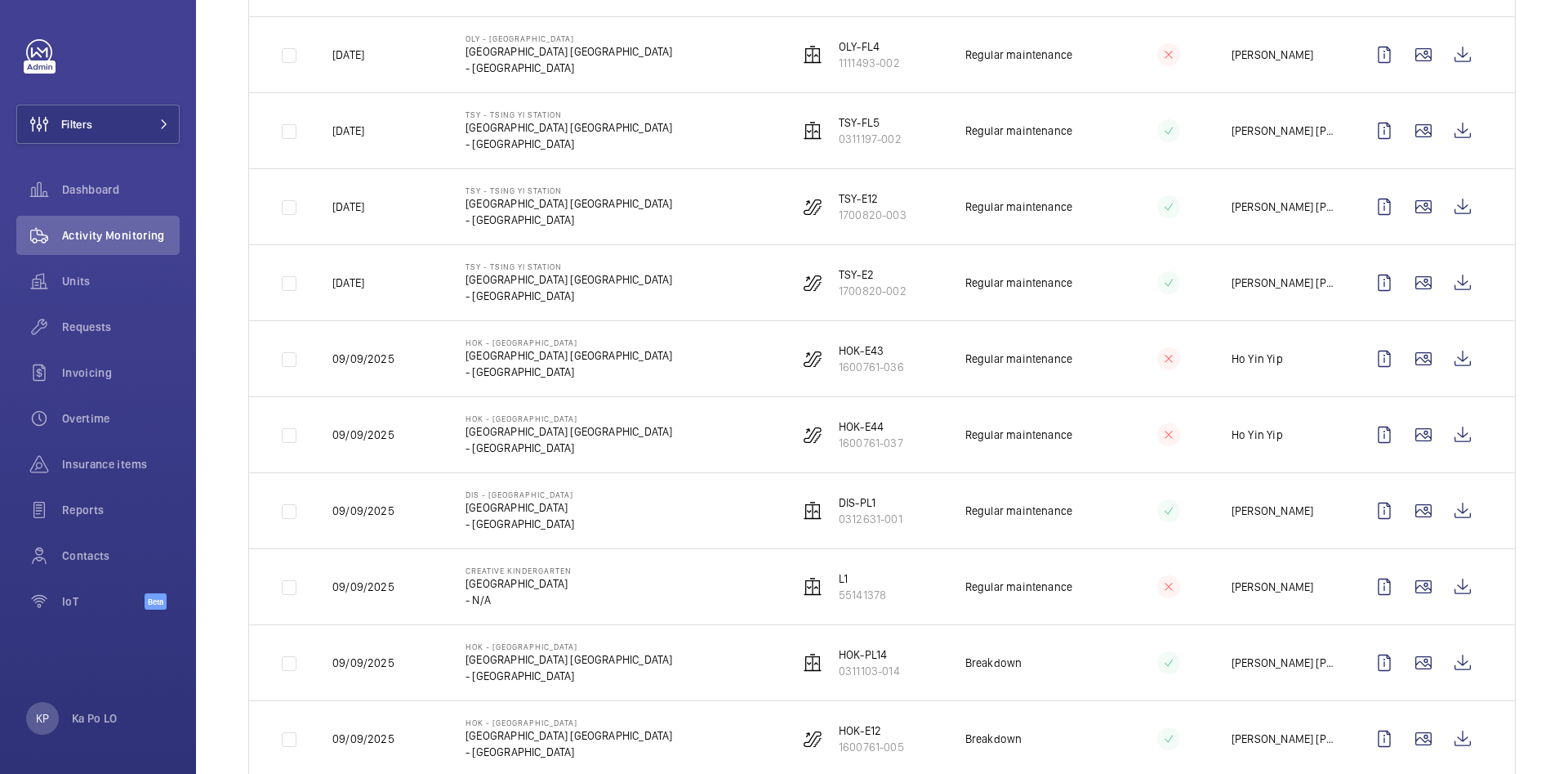
scroll to position [1716, 0]
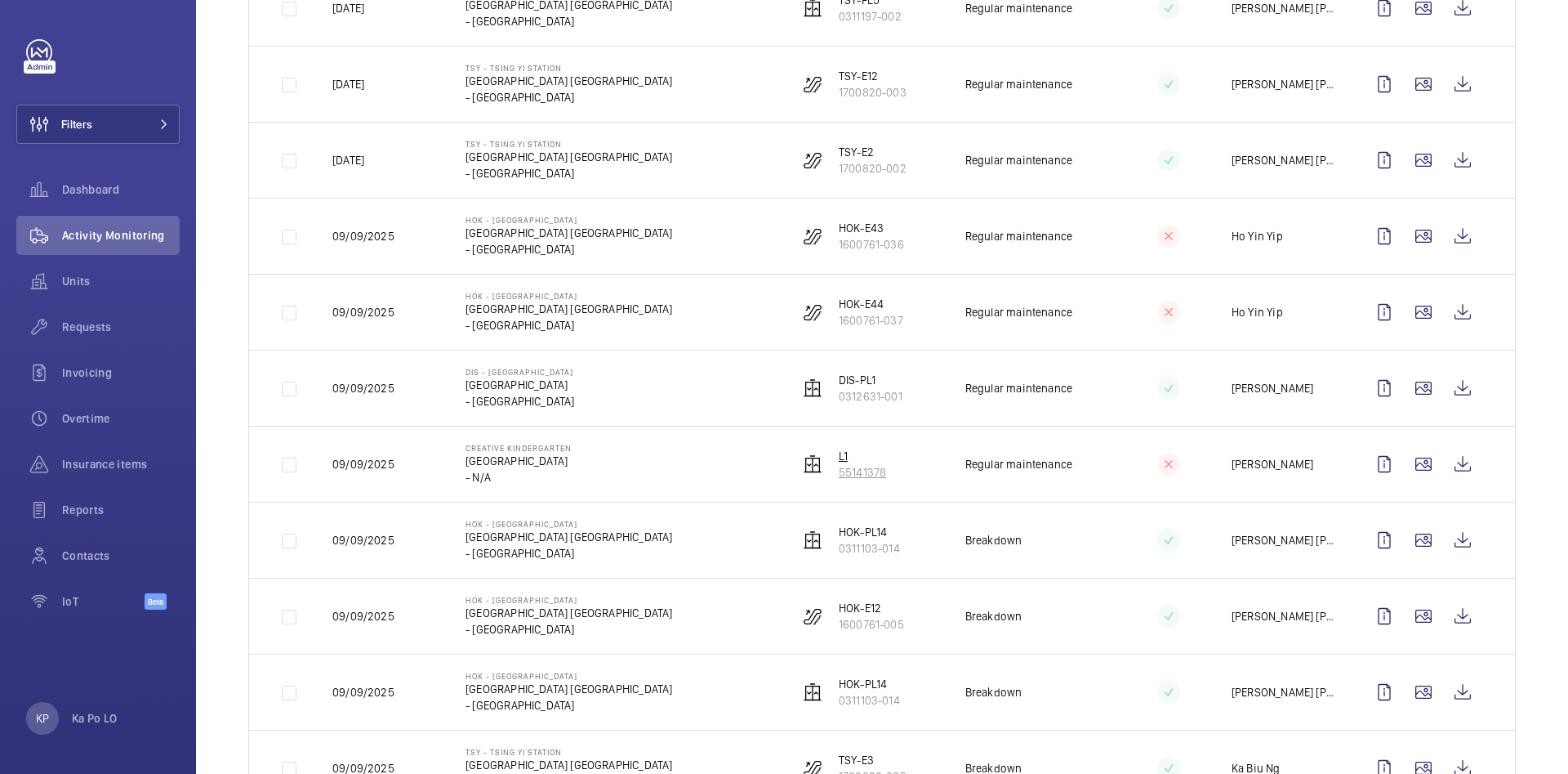
click at [843, 474] on p "55141378" at bounding box center [862, 472] width 48 height 16
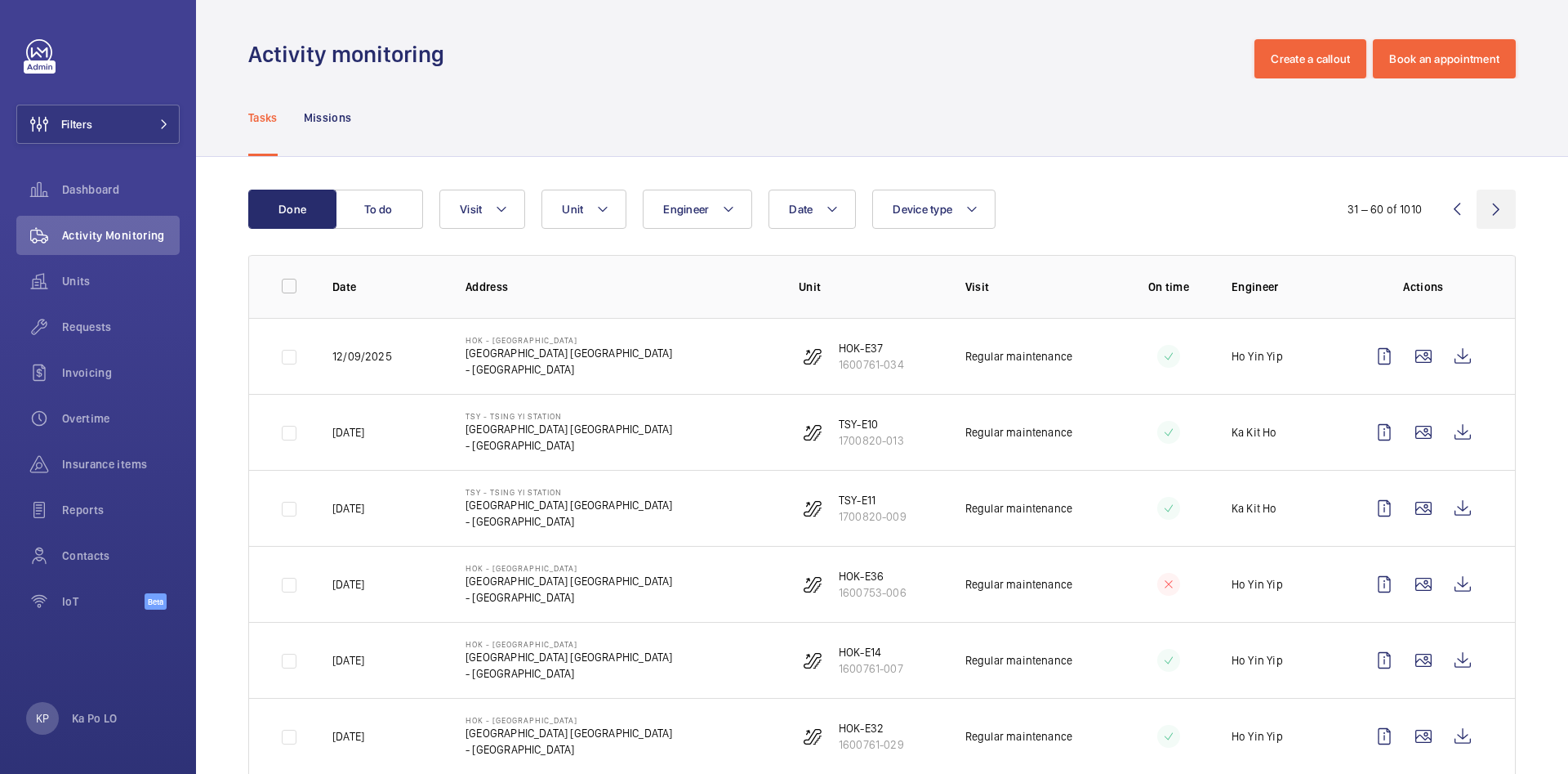
click at [1481, 208] on wm-front-icon-button at bounding box center [1496, 209] width 39 height 39
click at [1491, 203] on wm-front-icon-button at bounding box center [1496, 209] width 39 height 39
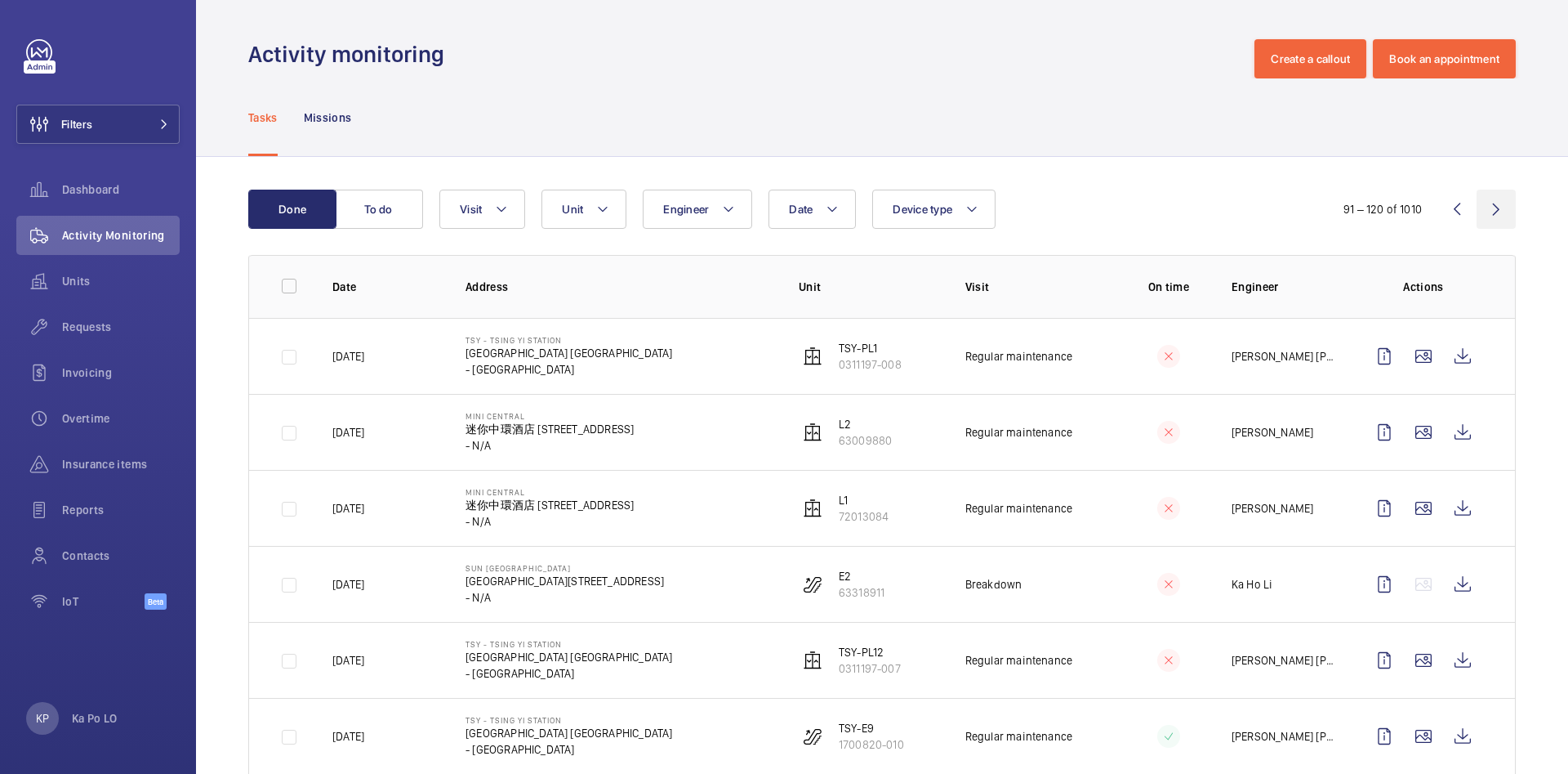
click at [1484, 211] on wm-front-icon-button at bounding box center [1496, 209] width 39 height 39
click at [1439, 219] on wm-front-icon-button at bounding box center [1457, 209] width 39 height 39
click at [1479, 201] on wm-front-icon-button at bounding box center [1496, 209] width 39 height 39
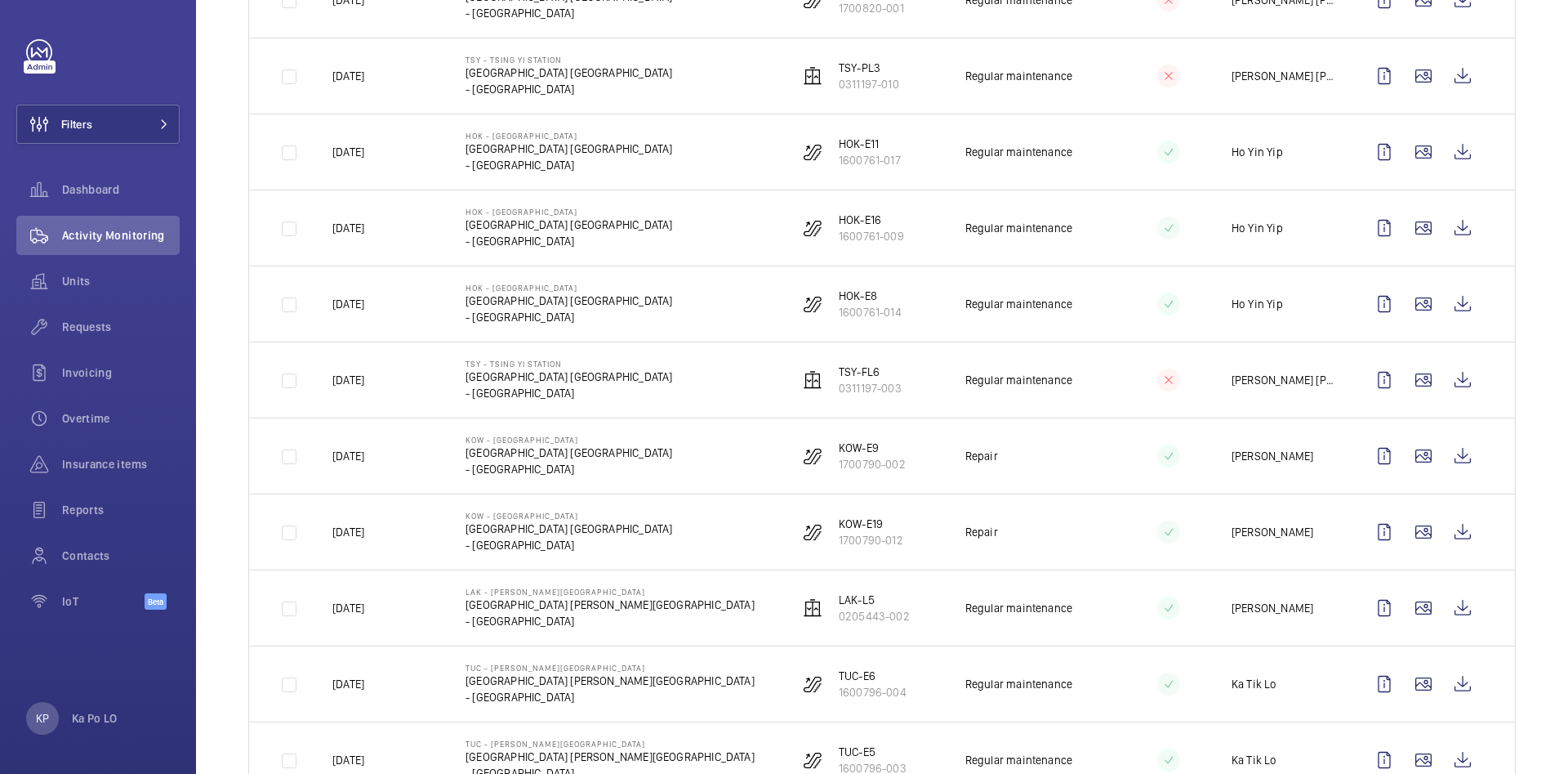
scroll to position [1864, 0]
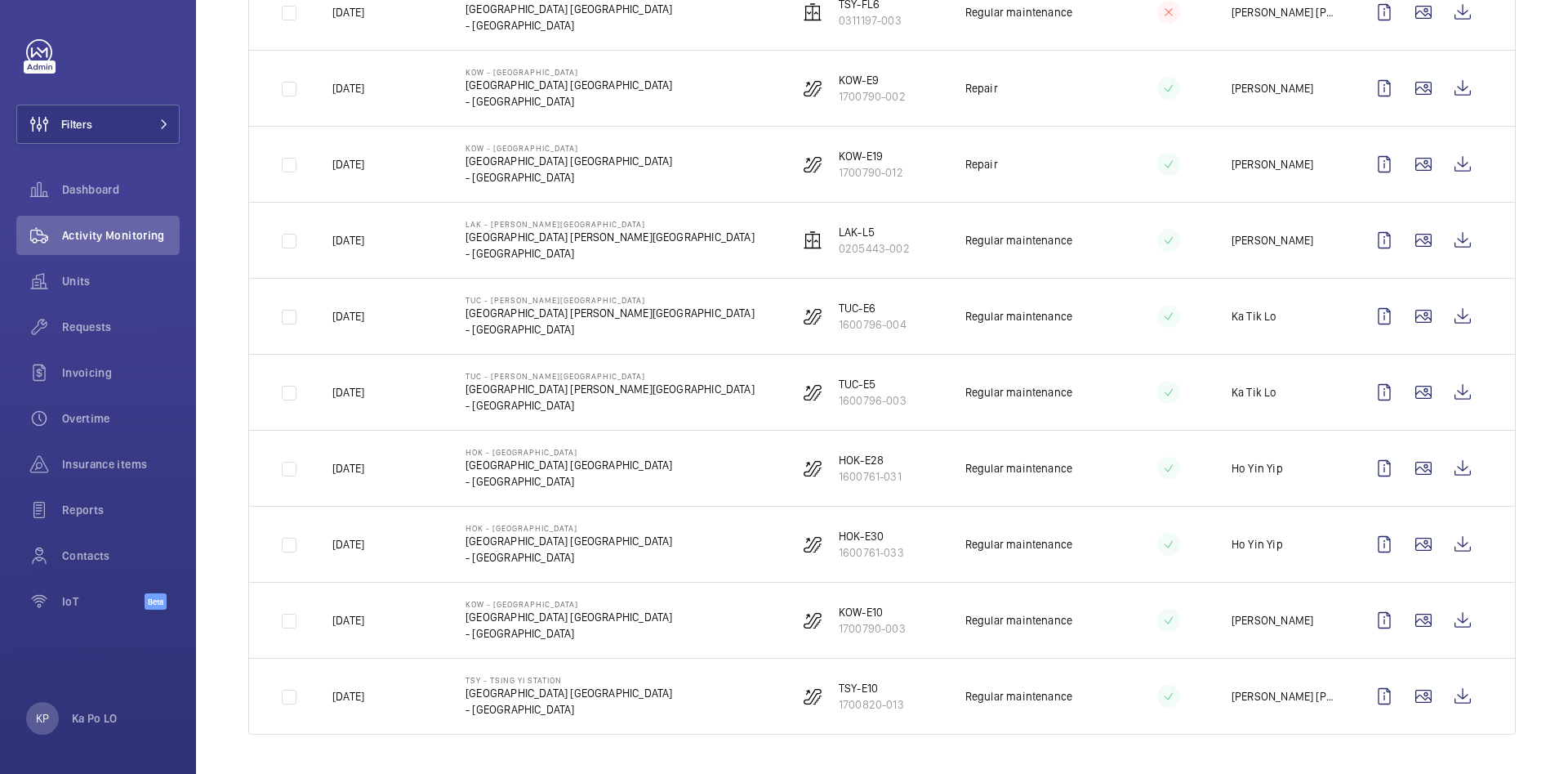
click at [629, 332] on td "TUC - [PERSON_NAME][GEOGRAPHIC_DATA] [GEOGRAPHIC_DATA] [PERSON_NAME][GEOGRAPHIC…" at bounding box center [606, 316] width 334 height 76
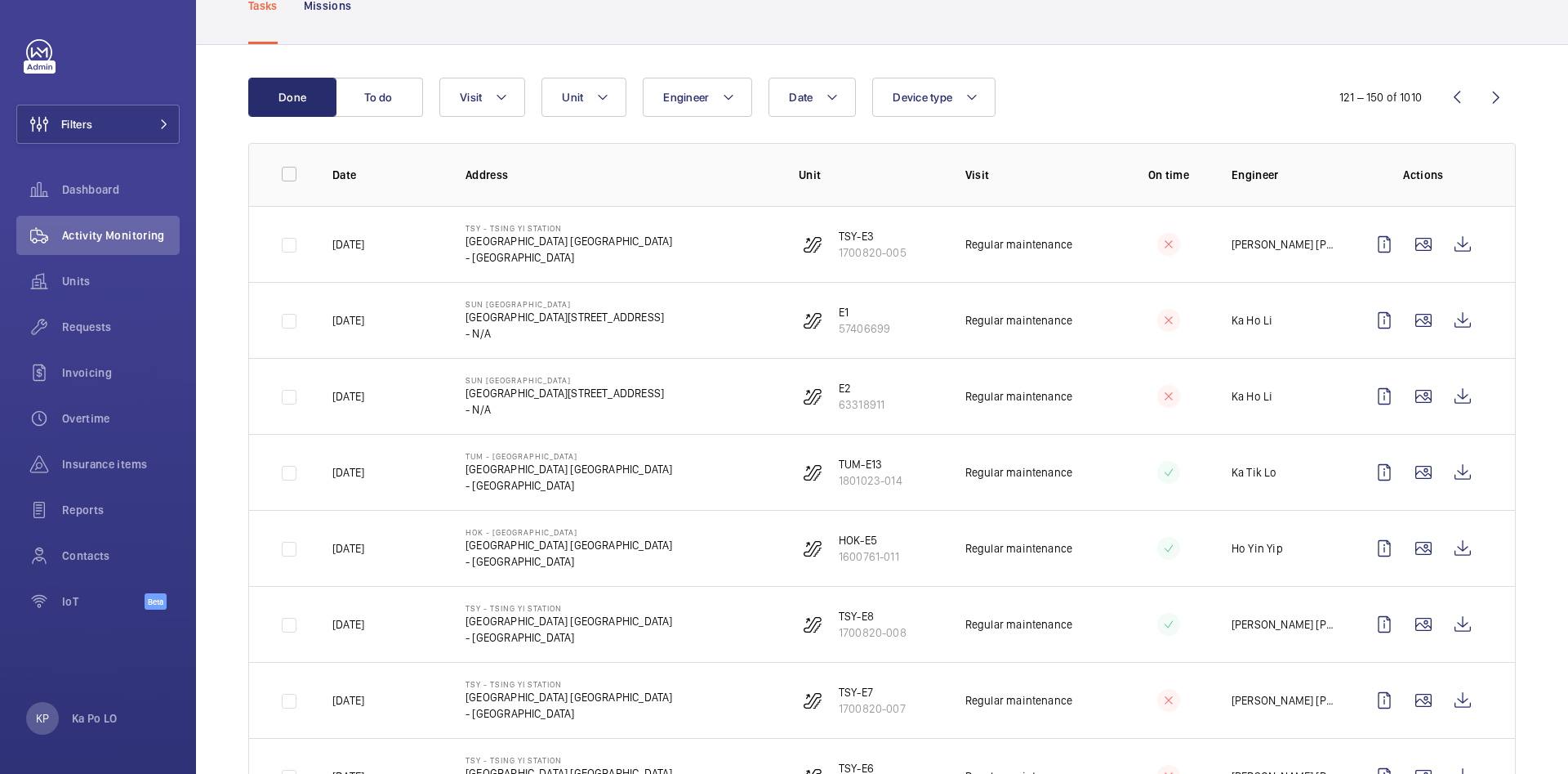
scroll to position [0, 0]
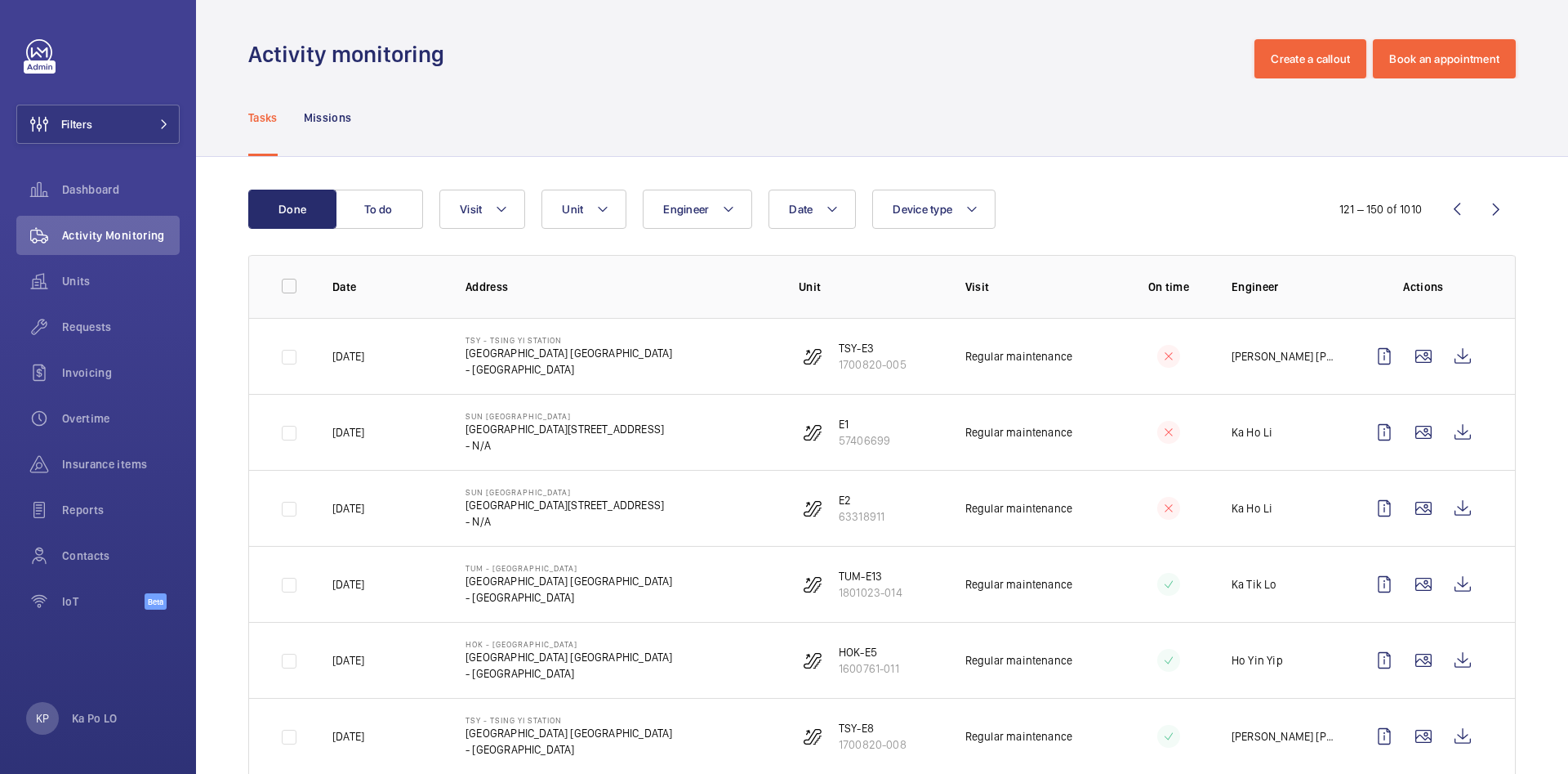
click at [1477, 207] on wm-front-icon-button at bounding box center [1496, 209] width 39 height 39
click at [124, 225] on div "Activity Monitoring" at bounding box center [98, 235] width 163 height 39
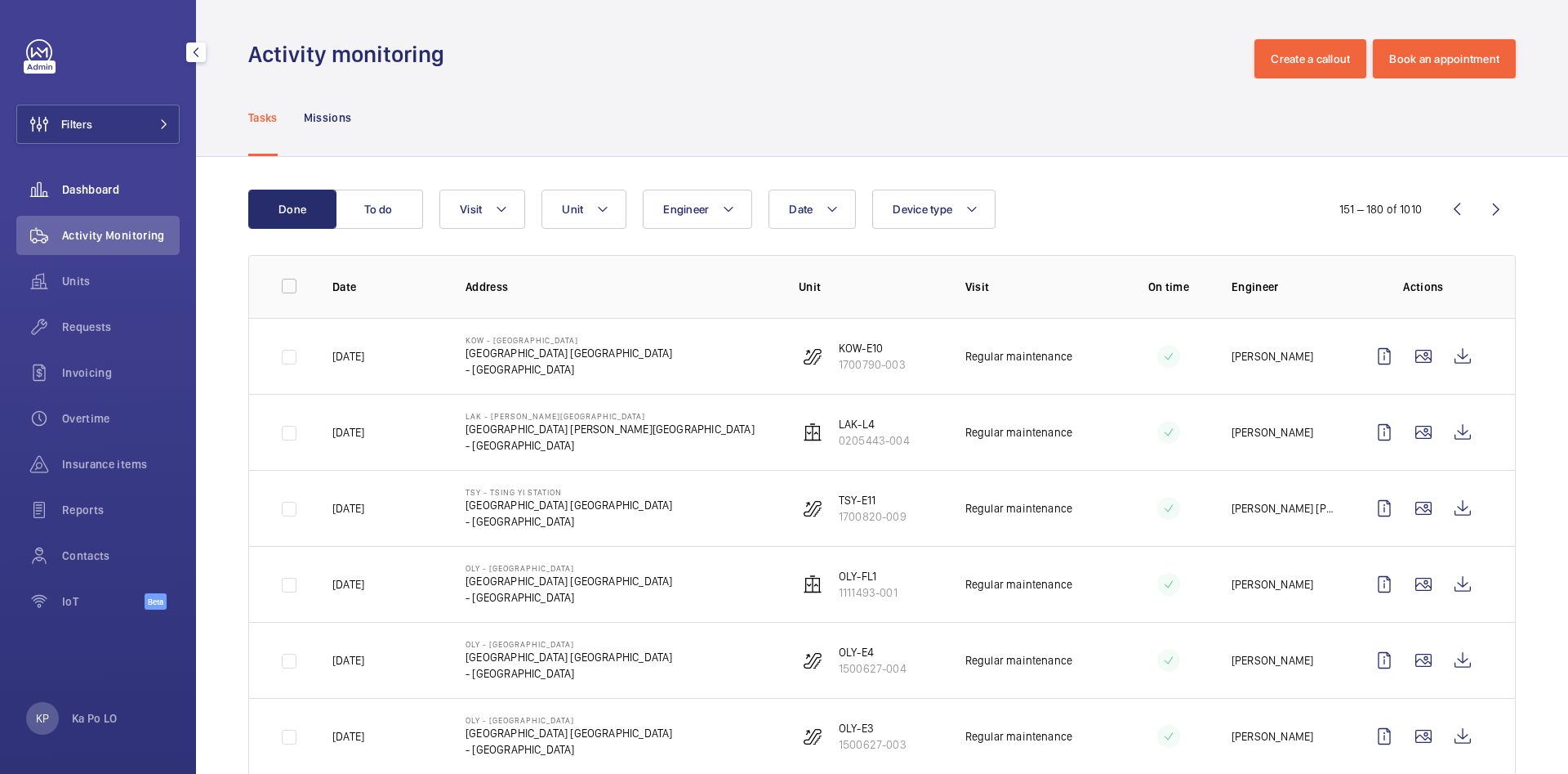
click at [56, 199] on wm-front-icon-button at bounding box center [39, 189] width 46 height 39
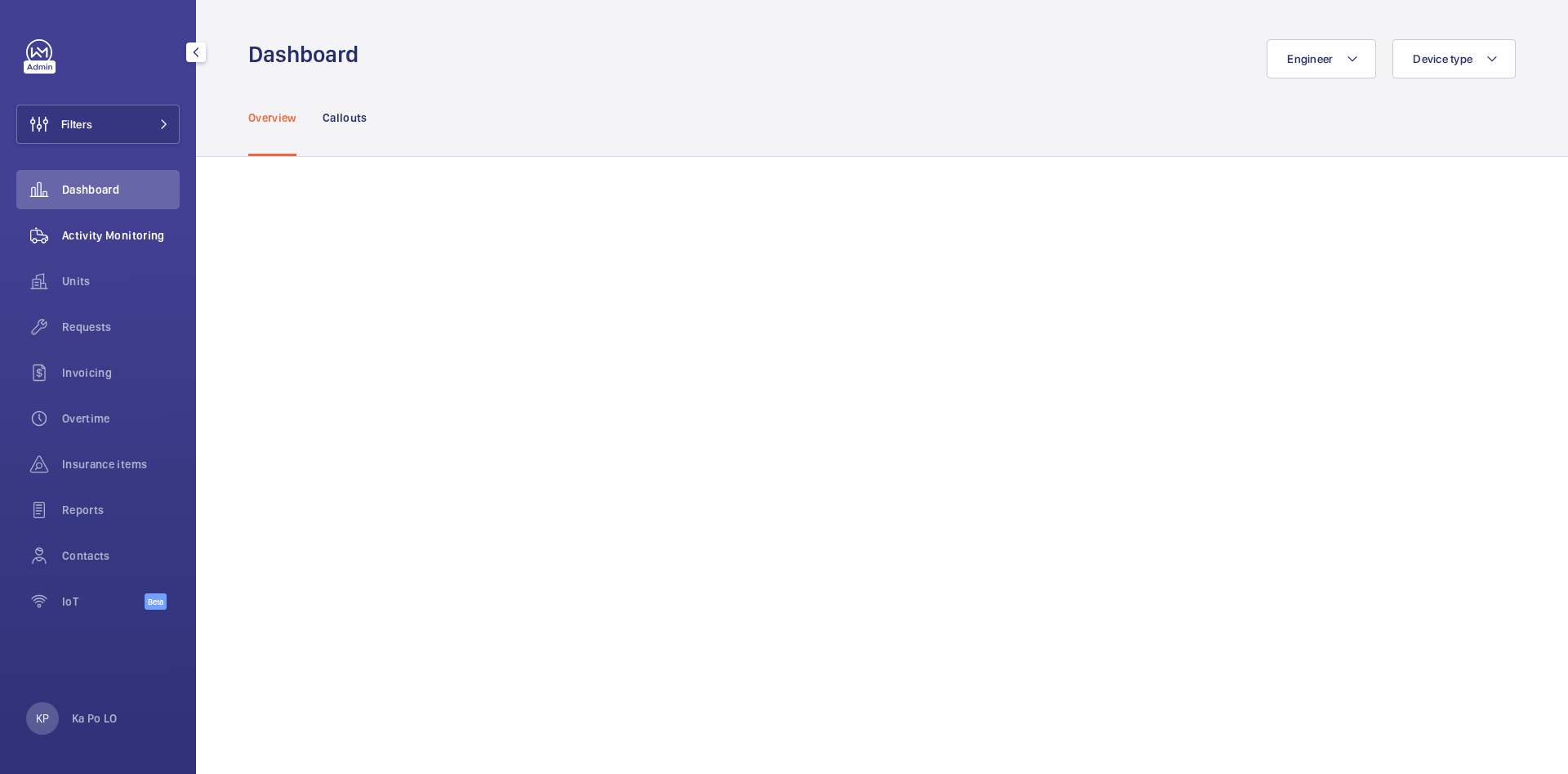
click at [74, 235] on span "Activity Monitoring" at bounding box center [120, 235] width 117 height 16
